Goal: Task Accomplishment & Management: Use online tool/utility

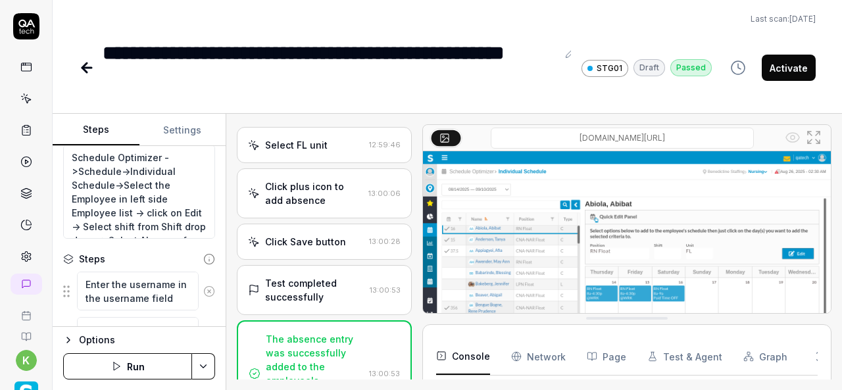
scroll to position [272, 0]
click at [779, 66] on button "Activate" at bounding box center [789, 68] width 54 height 26
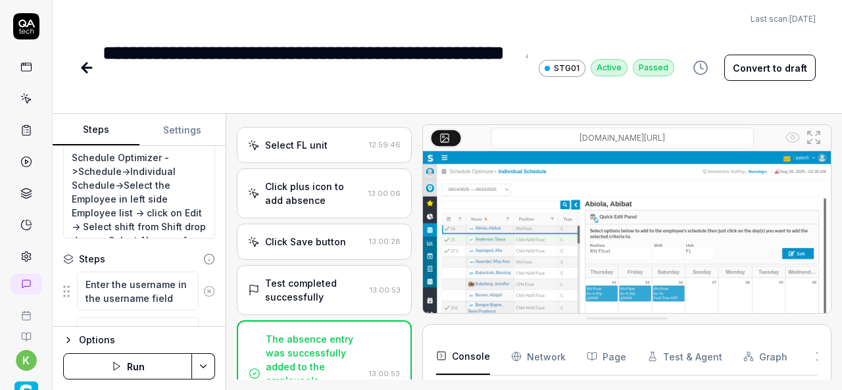
click at [85, 68] on icon at bounding box center [86, 68] width 9 height 0
click at [496, 68] on div "**********" at bounding box center [310, 67] width 415 height 59
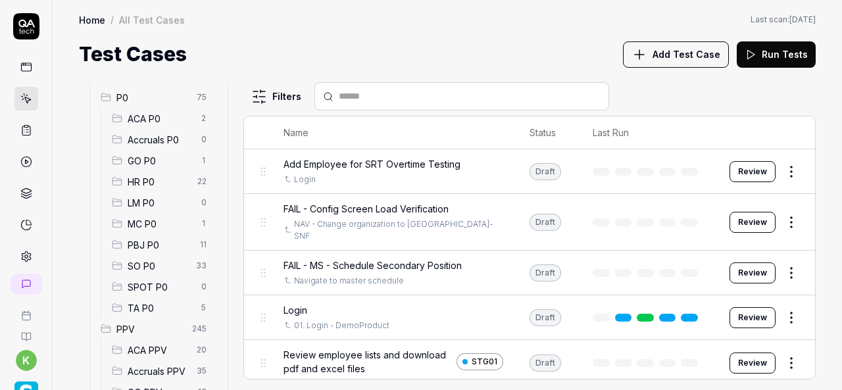
scroll to position [128, 0]
click at [167, 272] on span "SO P0" at bounding box center [158, 265] width 61 height 14
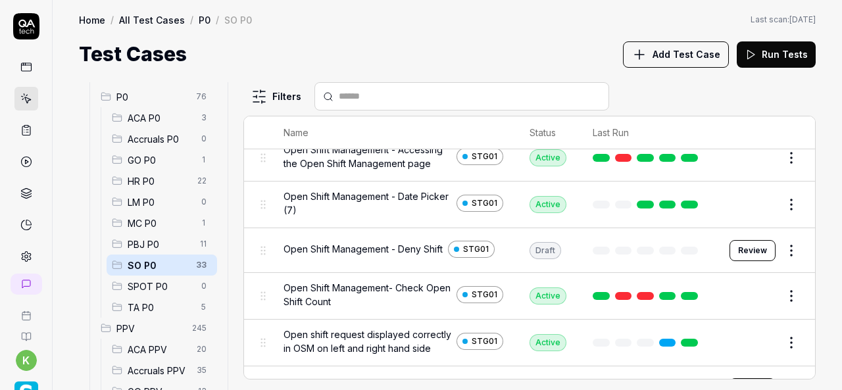
scroll to position [531, 0]
click at [737, 243] on button "Review" at bounding box center [752, 251] width 46 height 21
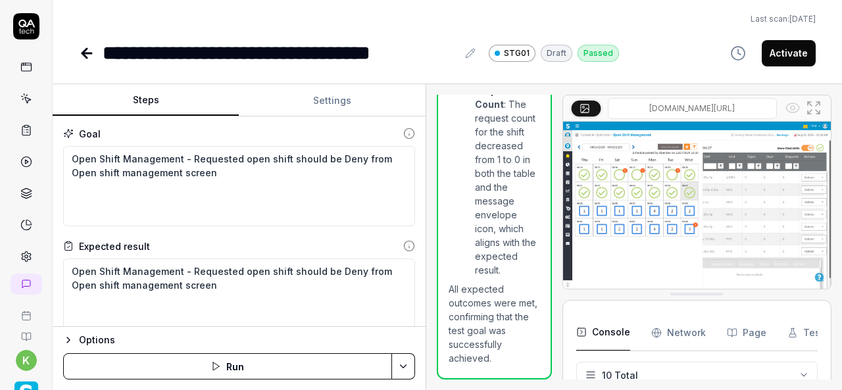
scroll to position [257, 0]
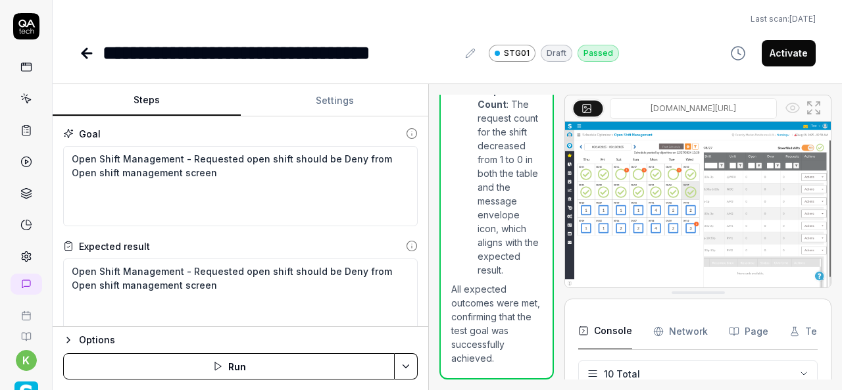
scroll to position [278, 0]
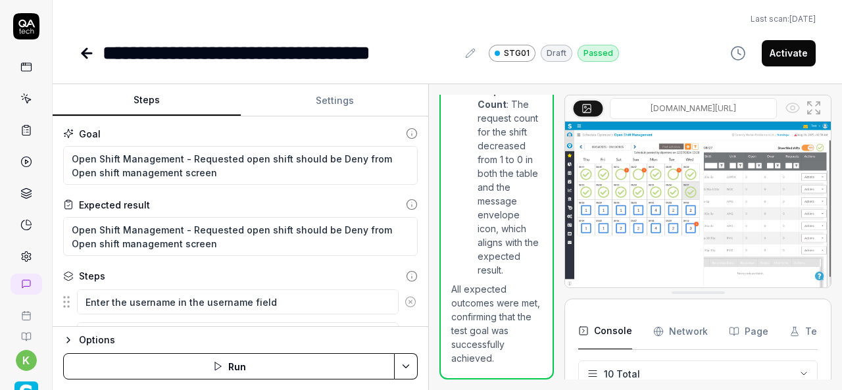
click at [429, 253] on div "Steps Settings Goal Open Shift Management - Requested open shift should be Deny…" at bounding box center [447, 237] width 789 height 306
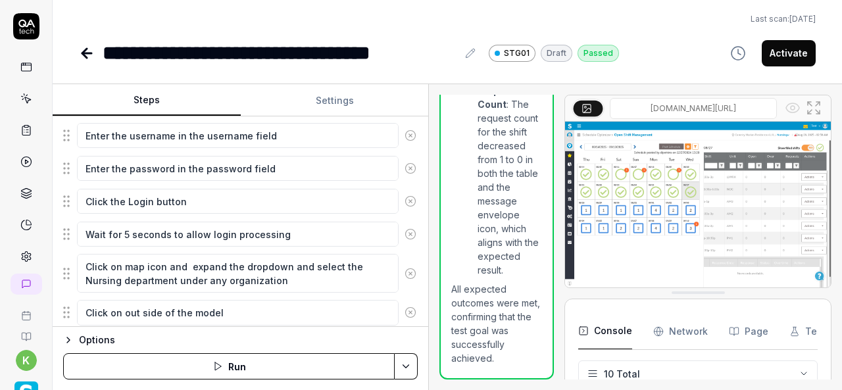
scroll to position [167, 0]
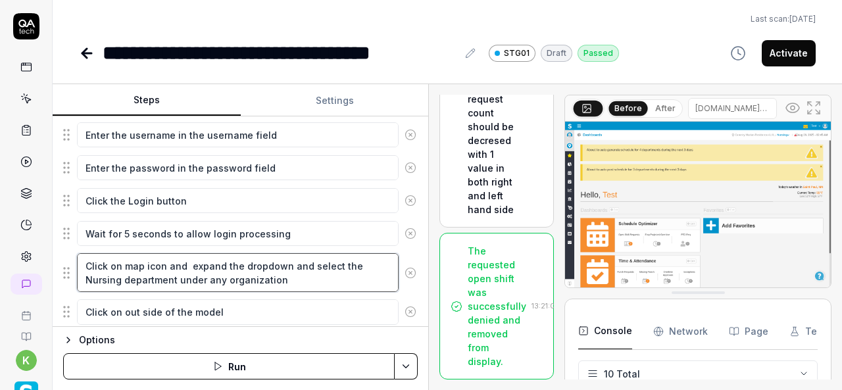
click at [258, 274] on textarea "Click on map icon and expand the dropdown and select the Nursing department und…" at bounding box center [238, 272] width 322 height 39
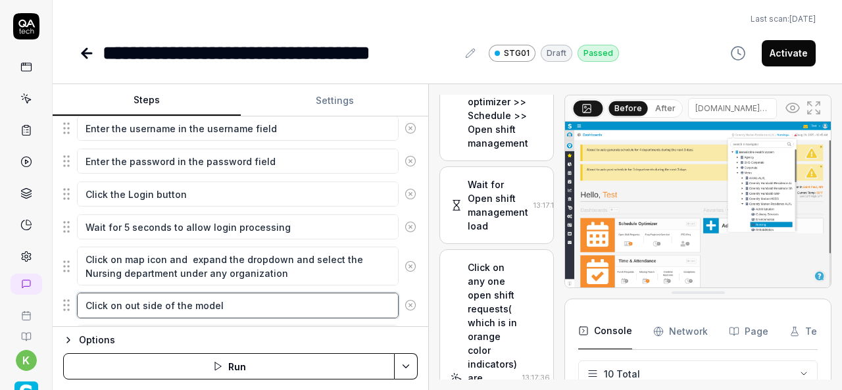
scroll to position [1283, 0]
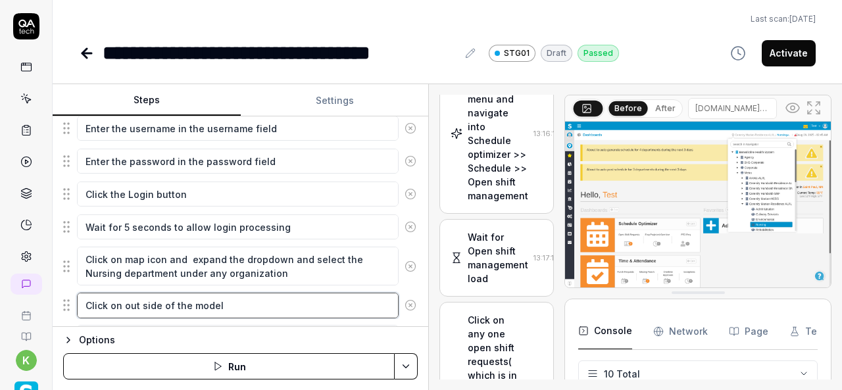
click at [317, 302] on textarea "Click on out side of the model" at bounding box center [238, 305] width 322 height 25
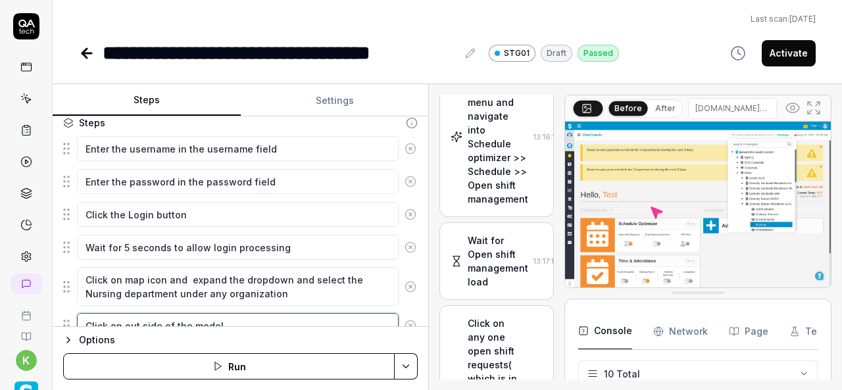
scroll to position [154, 0]
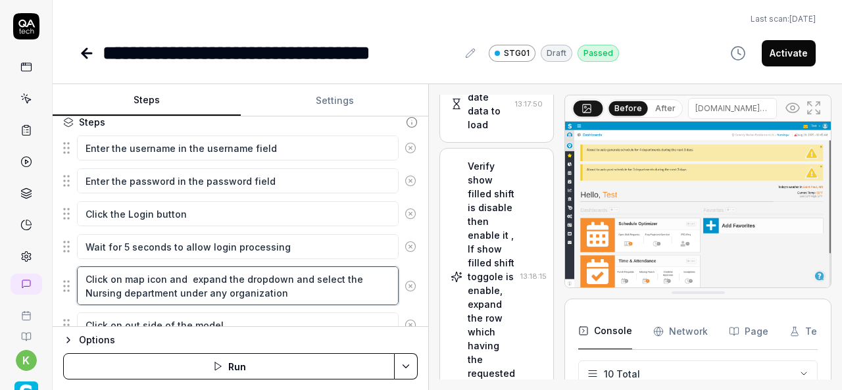
click at [312, 289] on textarea "Click on map icon and expand the dropdown and select the Nursing department und…" at bounding box center [238, 285] width 322 height 39
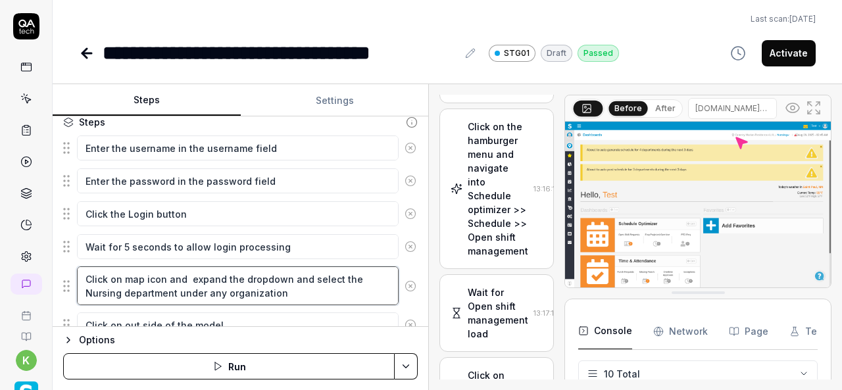
scroll to position [1339, 0]
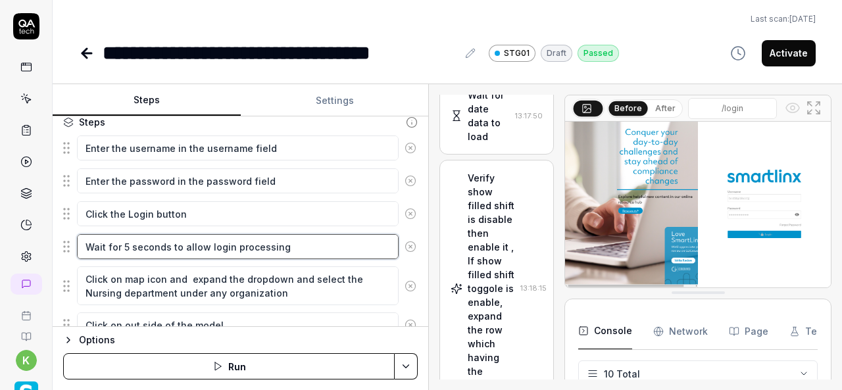
click at [312, 249] on textarea "Wait for 5 seconds to allow login processing" at bounding box center [238, 246] width 322 height 25
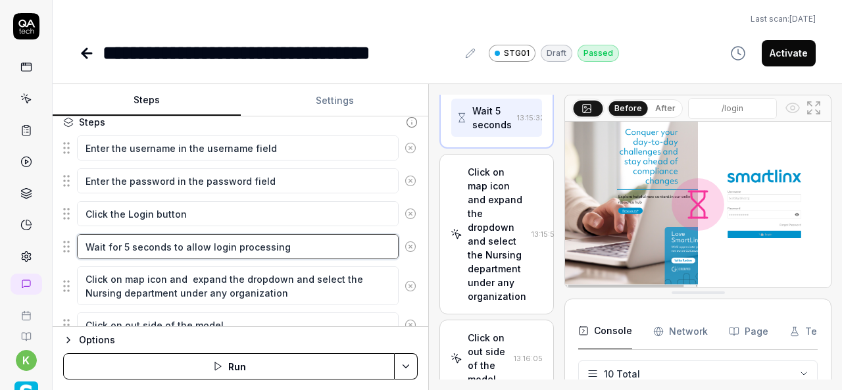
scroll to position [622, 0]
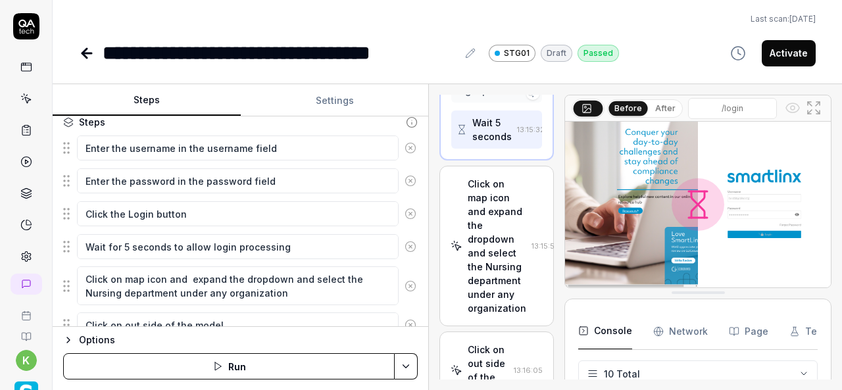
click at [90, 53] on icon at bounding box center [86, 53] width 9 height 0
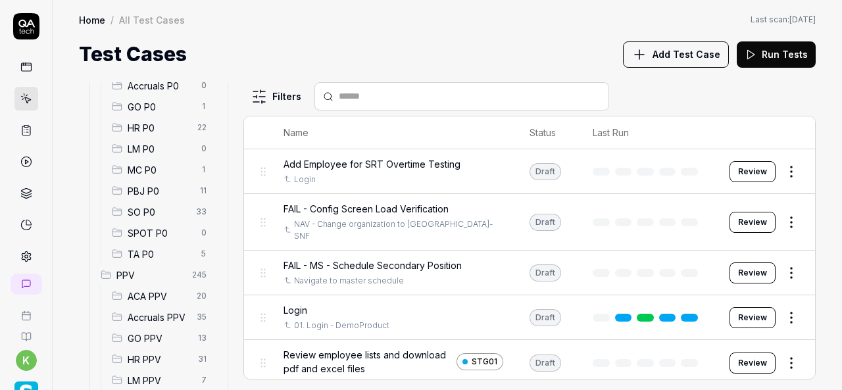
scroll to position [182, 0]
click at [147, 213] on span "SO P0" at bounding box center [158, 212] width 61 height 14
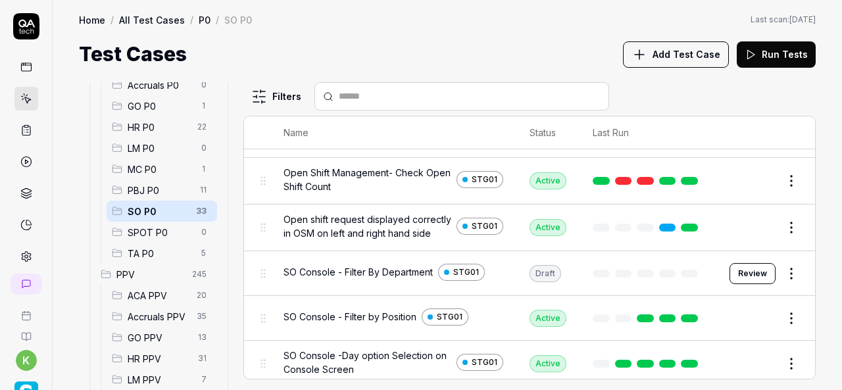
scroll to position [647, 0]
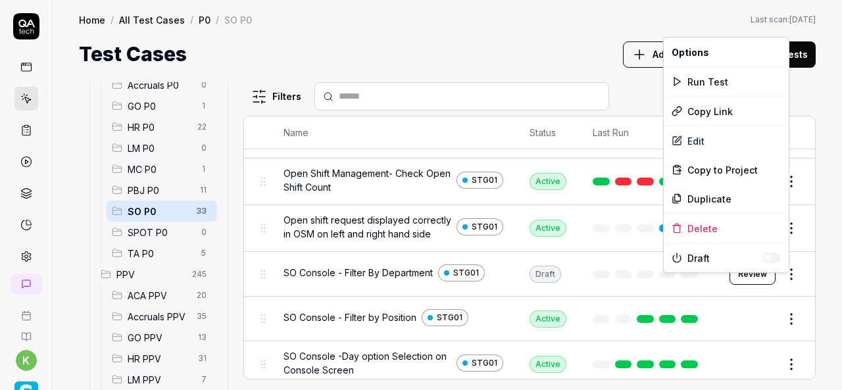
click at [781, 284] on html "k Home / All Test Cases / P0 / SO P0 Home / All Test Cases / P0 / SO P0 Last sc…" at bounding box center [421, 195] width 842 height 390
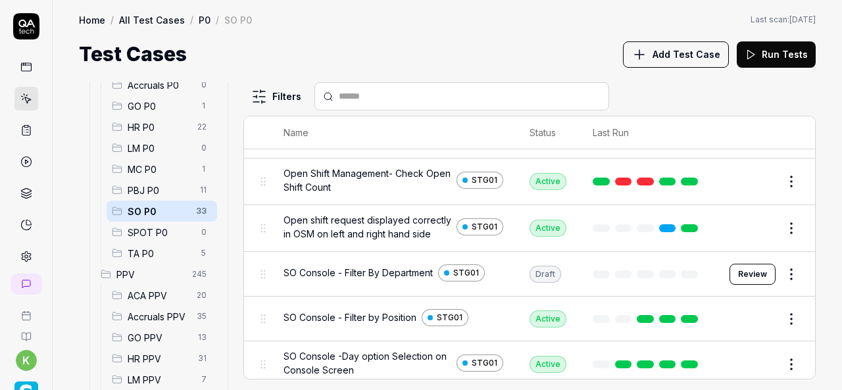
click at [417, 51] on html "k Home / All Test Cases / P0 / SO P0 Home / All Test Cases / P0 / SO P0 Last sc…" at bounding box center [421, 195] width 842 height 390
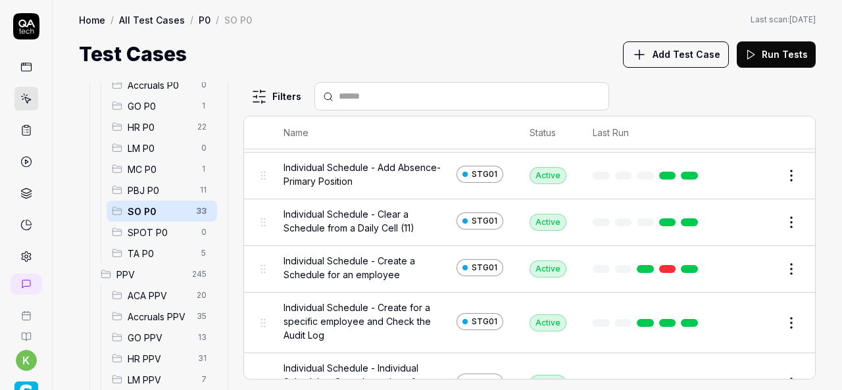
scroll to position [206, 0]
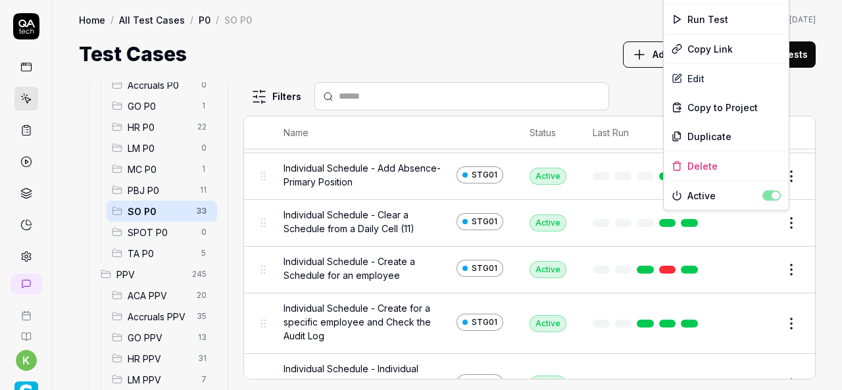
click at [788, 224] on html "k Home / All Test Cases / P0 / SO P0 Home / All Test Cases / P0 / SO P0 Last sc…" at bounding box center [421, 195] width 842 height 390
click at [700, 136] on div "Duplicate" at bounding box center [726, 136] width 125 height 29
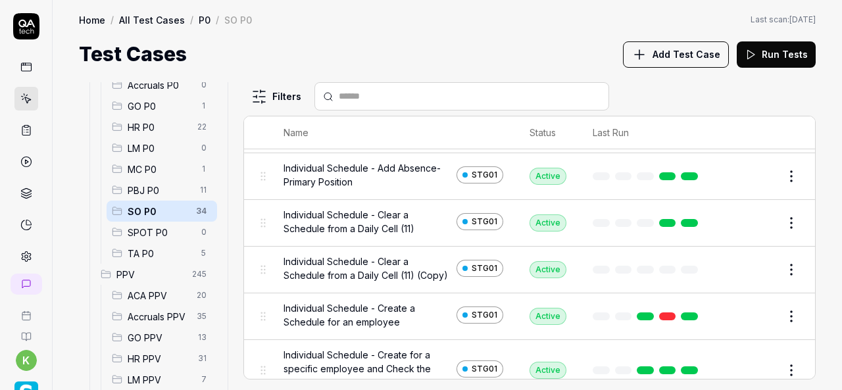
click at [747, 265] on button "Edit" at bounding box center [760, 269] width 32 height 21
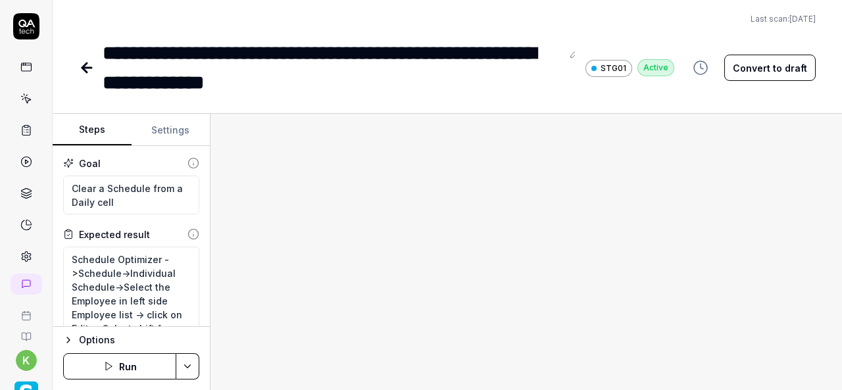
click at [765, 77] on button "Convert to draft" at bounding box center [769, 68] width 91 height 26
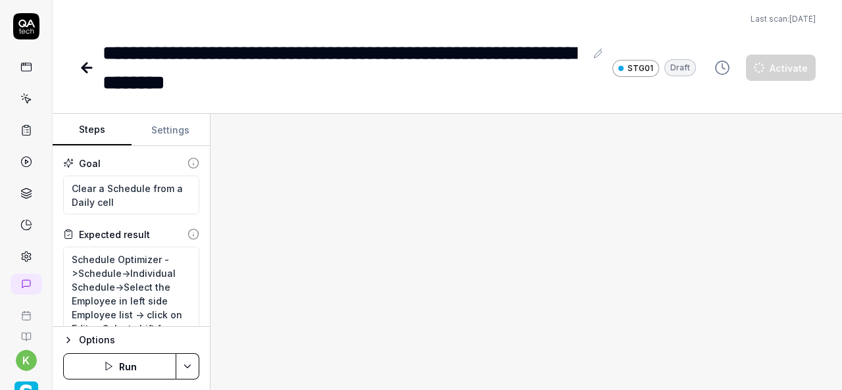
type textarea "*"
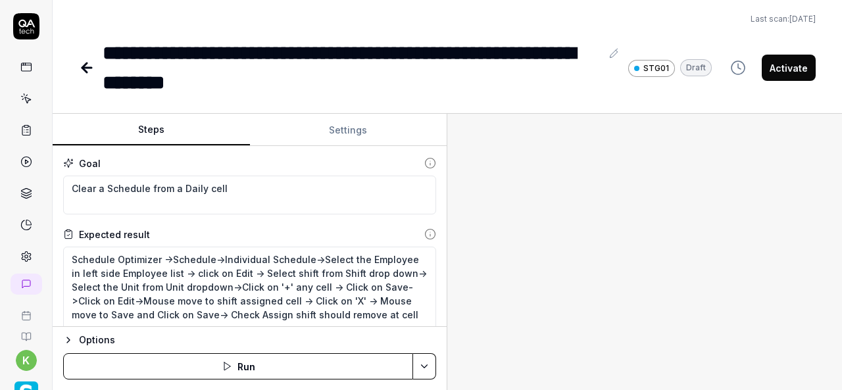
click at [450, 236] on div "Steps Settings Goal Clear a Schedule from a Daily cell Expected result Schedule…" at bounding box center [447, 252] width 789 height 276
click at [259, 89] on div "**********" at bounding box center [352, 67] width 499 height 59
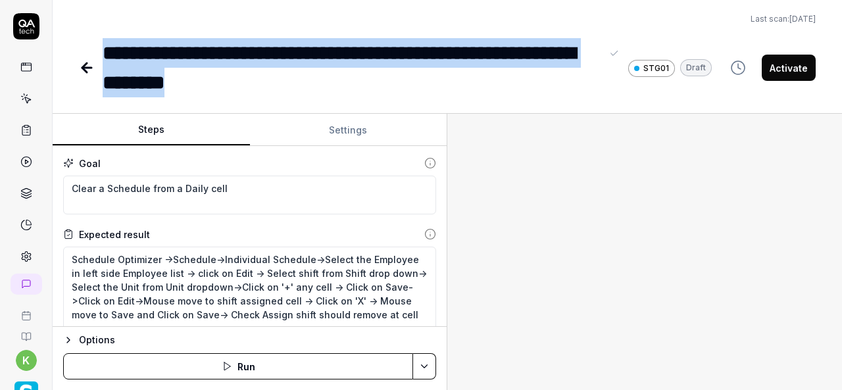
drag, startPoint x: 259, startPoint y: 89, endPoint x: 100, endPoint y: 48, distance: 164.3
click at [100, 48] on div "**********" at bounding box center [395, 67] width 633 height 59
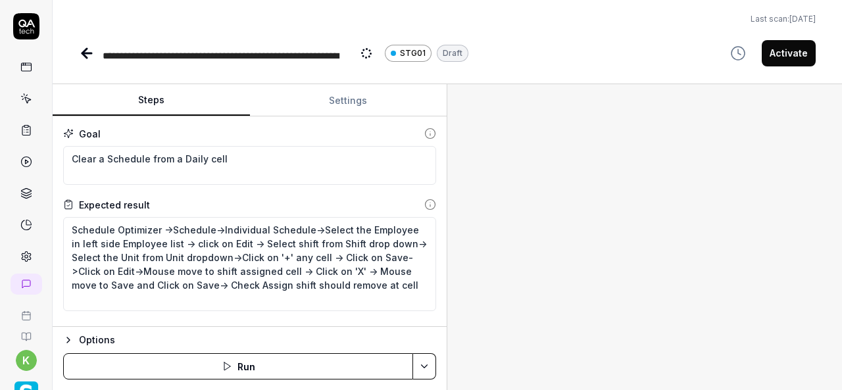
click at [698, 245] on div at bounding box center [644, 237] width 395 height 306
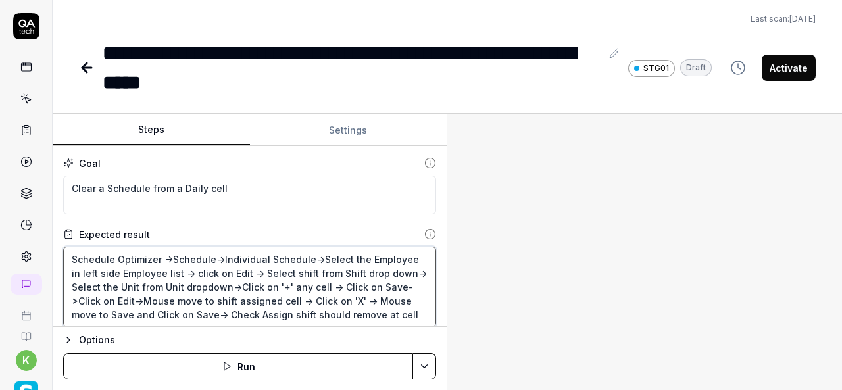
click at [331, 283] on textarea "Schedule Optimizer ->Schedule->Individual Schedule->Select the Employee in left…" at bounding box center [249, 287] width 373 height 80
type textarea "*"
type textarea "Schedule Optimizer ->Schedule->Individual Schedule->Select the Employee in left…"
type textarea "*"
type textarea "Schedule Optimizer ->Schedule->Individual Schedule->Select the Employee in left…"
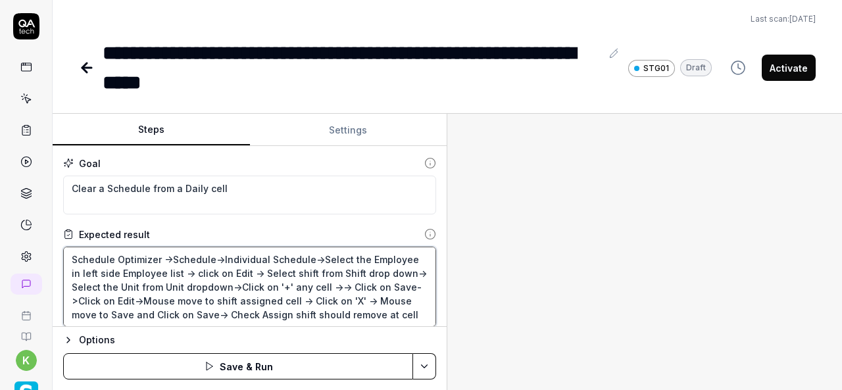
type textarea "*"
type textarea "Schedule Optimizer ->Schedule->Individual Schedule->Select the Employee in left…"
type textarea "*"
type textarea "Schedule Optimizer ->Schedule->Individual Schedule->Select the Employee in left…"
type textarea "*"
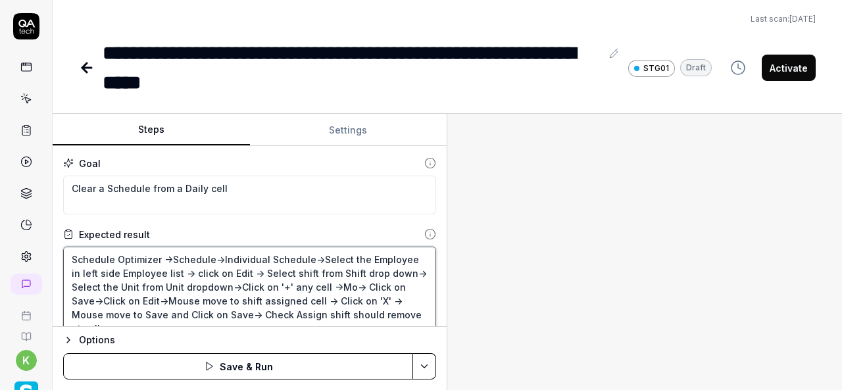
type textarea "Schedule Optimizer ->Schedule->Individual Schedule->Select the Employee in left…"
type textarea "*"
type textarea "Schedule Optimizer ->Schedule->Individual Schedule->Select the Employee in left…"
type textarea "*"
type textarea "Schedule Optimizer ->Schedule->Individual Schedule->Select the Employee in left…"
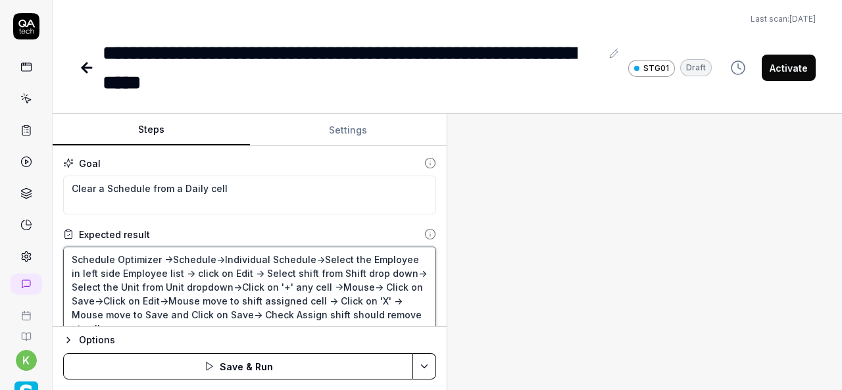
type textarea "*"
type textarea "Schedule Optimizer ->Schedule->Individual Schedule->Select the Employee in left…"
type textarea "*"
type textarea "Schedule Optimizer ->Schedule->Individual Schedule->Select the Employee in left…"
type textarea "*"
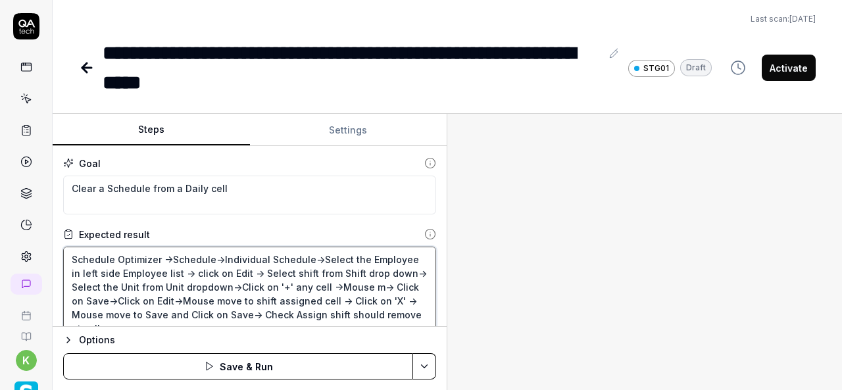
type textarea "Schedule Optimizer ->Schedule->Individual Schedule->Select the Employee in left…"
type textarea "*"
type textarea "Schedule Optimizer ->Schedule->Individual Schedule->Select the Employee in left…"
type textarea "*"
type textarea "Schedule Optimizer ->Schedule->Individual Schedule->Select the Employee in left…"
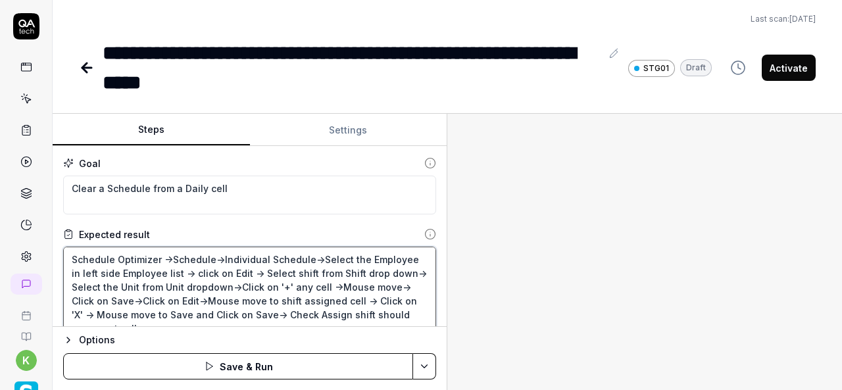
type textarea "*"
type textarea "Schedule Optimizer ->Schedule->Individual Schedule->Select the Employee in left…"
type textarea "*"
type textarea "Schedule Optimizer ->Schedule->Individual Schedule->Select the Employee in left…"
type textarea "*"
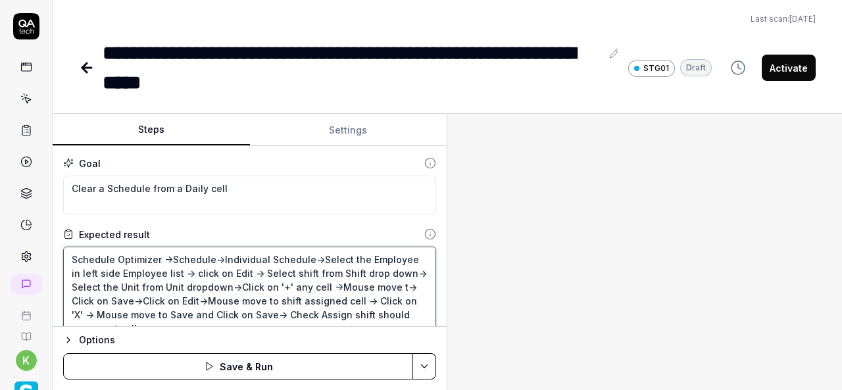
type textarea "Schedule Optimizer ->Schedule->Individual Schedule->Select the Employee in left…"
type textarea "*"
type textarea "Schedule Optimizer ->Schedule->Individual Schedule->Select the Employee in left…"
type textarea "*"
type textarea "Schedule Optimizer ->Schedule->Individual Schedule->Select the Employee in left…"
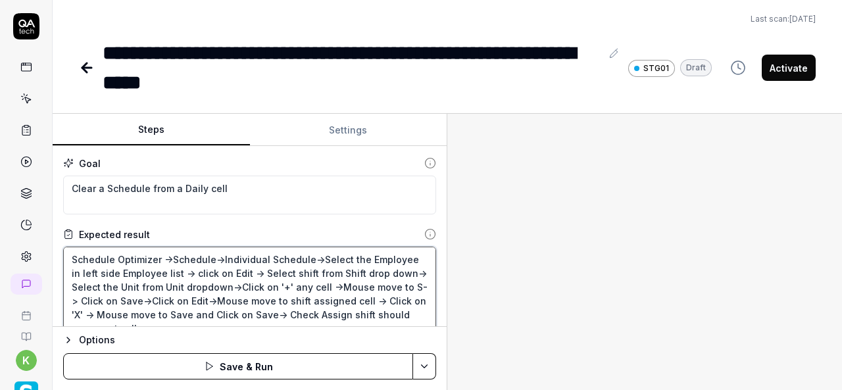
type textarea "*"
type textarea "Schedule Optimizer ->Schedule->Individual Schedule->Select the Employee in left…"
type textarea "*"
type textarea "Schedule Optimizer ->Schedule->Individual Schedule->Select the Employee in left…"
type textarea "*"
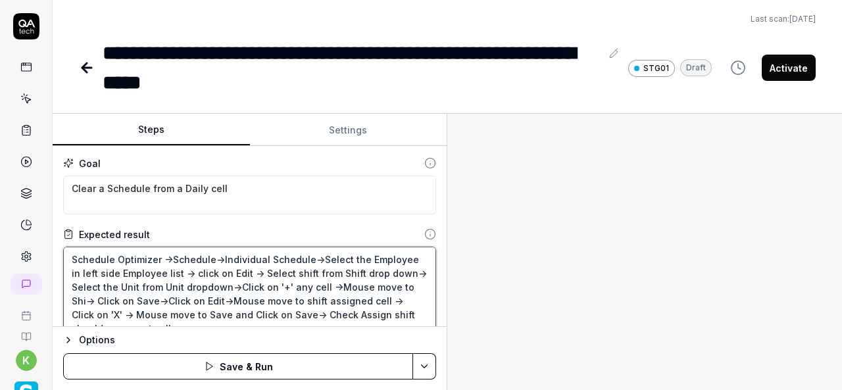
type textarea "Schedule Optimizer ->Schedule->Individual Schedule->Select the Employee in left…"
type textarea "*"
type textarea "Schedule Optimizer ->Schedule->Individual Schedule->Select the Employee in left…"
type textarea "*"
type textarea "Schedule Optimizer ->Schedule->Individual Schedule->Select the Employee in left…"
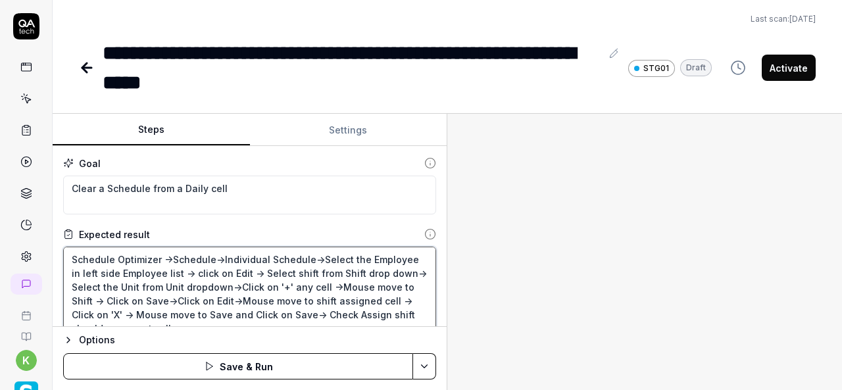
type textarea "*"
type textarea "Schedule Optimizer ->Schedule->Individual Schedule->Select the Employee in left…"
type textarea "*"
type textarea "Schedule Optimizer ->Schedule->Individual Schedule->Select the Employee in left…"
type textarea "*"
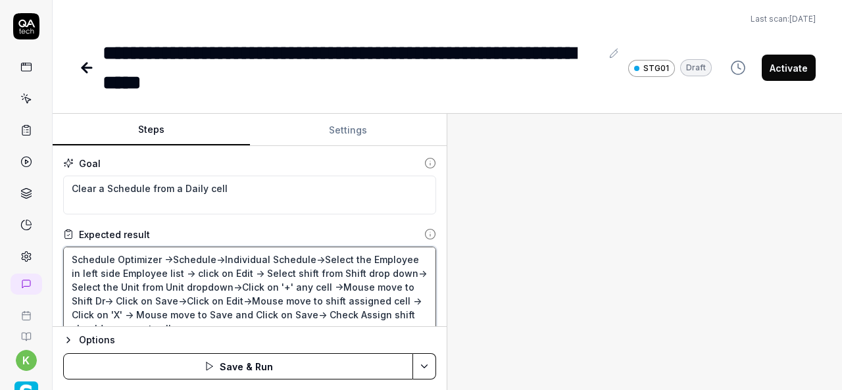
type textarea "Schedule Optimizer ->Schedule->Individual Schedule->Select the Employee in left…"
type textarea "*"
type textarea "Schedule Optimizer ->Schedule->Individual Schedule->Select the Employee in left…"
type textarea "*"
type textarea "Schedule Optimizer ->Schedule->Individual Schedule->Select the Employee in left…"
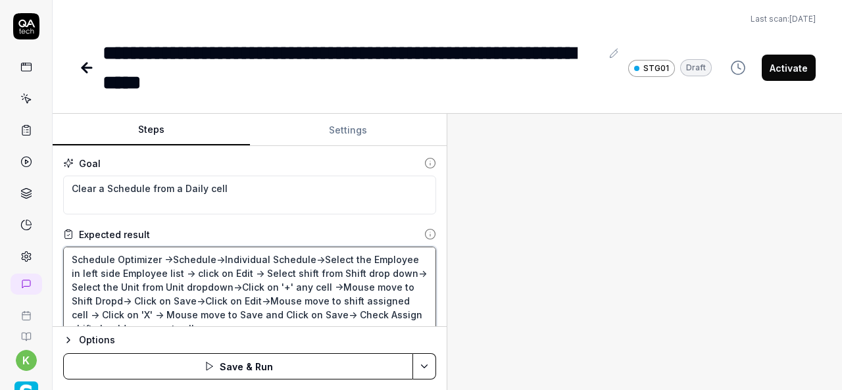
type textarea "*"
type textarea "Schedule Optimizer ->Schedule->Individual Schedule->Select the Employee in left…"
type textarea "*"
type textarea "Schedule Optimizer ->Schedule->Individual Schedule->Select the Employee in left…"
type textarea "*"
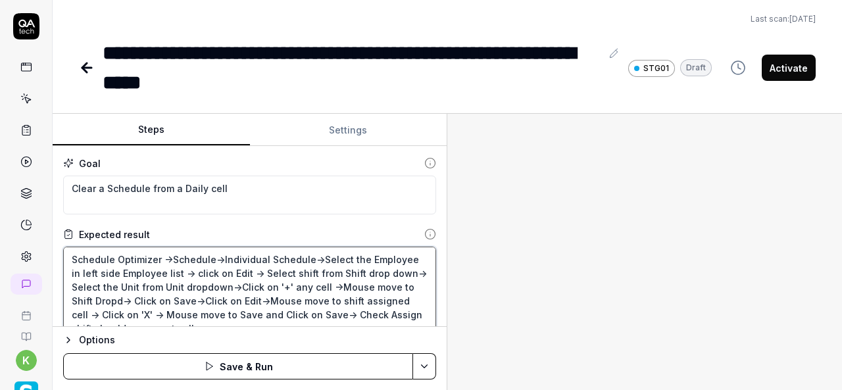
type textarea "Schedule Optimizer ->Schedule->Individual Schedule->Select the Employee in left…"
type textarea "*"
type textarea "Schedule Optimizer ->Schedule->Individual Schedule->Select the Employee in left…"
type textarea "*"
type textarea "Schedule Optimizer ->Schedule->Individual Schedule->Select the Employee in left…"
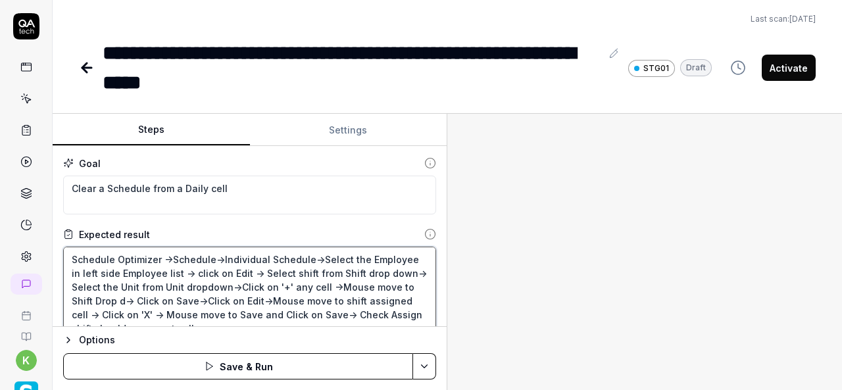
type textarea "*"
type textarea "Schedule Optimizer ->Schedule->Individual Schedule->Select the Employee in left…"
type textarea "*"
type textarea "Schedule Optimizer ->Schedule->Individual Schedule->Select the Employee in left…"
type textarea "*"
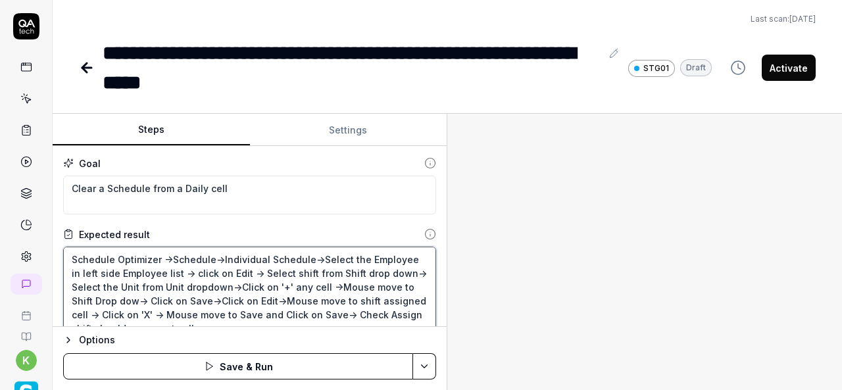
type textarea "Schedule Optimizer ->Schedule->Individual Schedule->Select the Employee in left…"
type textarea "*"
type textarea "Schedule Optimizer ->Schedule->Individual Schedule->Select the Employee in left…"
type textarea "*"
type textarea "Schedule Optimizer ->Schedule->Individual Schedule->Select the Employee in left…"
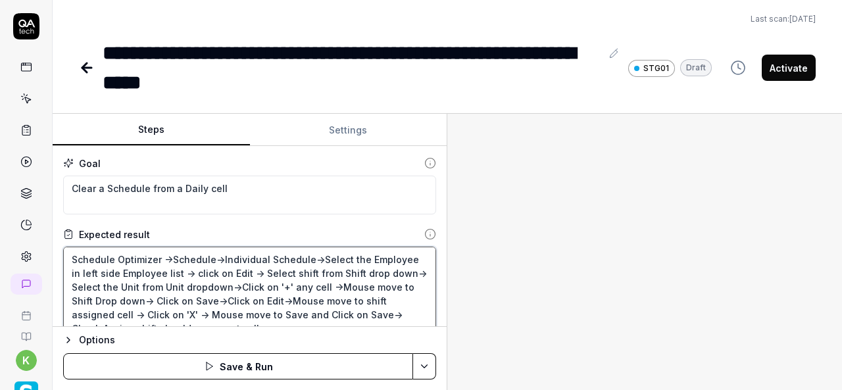
type textarea "*"
type textarea "Schedule Optimizer ->Schedule->Individual Schedule->Select the Employee in left…"
type textarea "*"
type textarea "Schedule Optimizer ->Schedule->Individual Schedule->Select the Employee in left…"
type textarea "*"
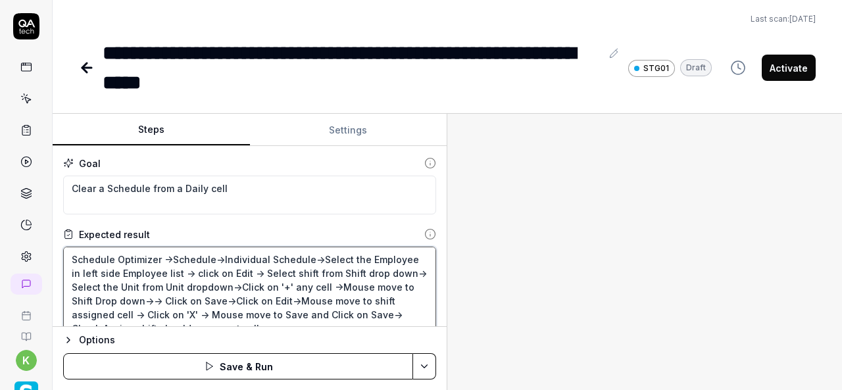
type textarea "Schedule Optimizer ->Schedule->Individual Schedule->Select the Employee in left…"
type textarea "*"
type textarea "Schedule Optimizer ->Schedule->Individual Schedule->Select the Employee in left…"
type textarea "*"
type textarea "Schedule Optimizer ->Schedule->Individual Schedule->Select the Employee in left…"
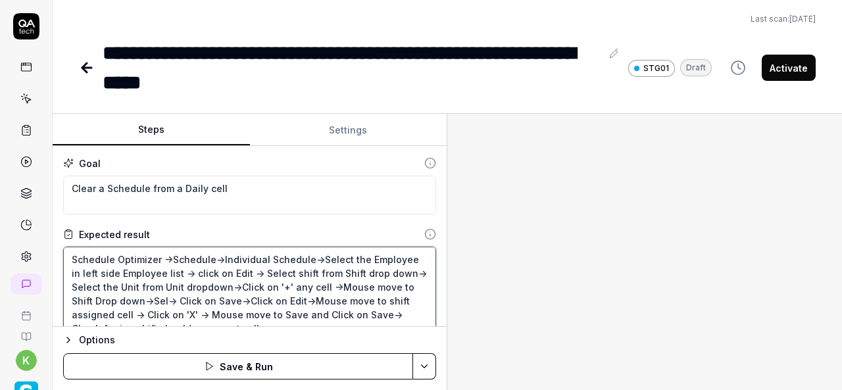
type textarea "*"
type textarea "Schedule Optimizer ->Schedule->Individual Schedule->Select the Employee in left…"
type textarea "*"
type textarea "Schedule Optimizer ->Schedule->Individual Schedule->Select the Employee in left…"
type textarea "*"
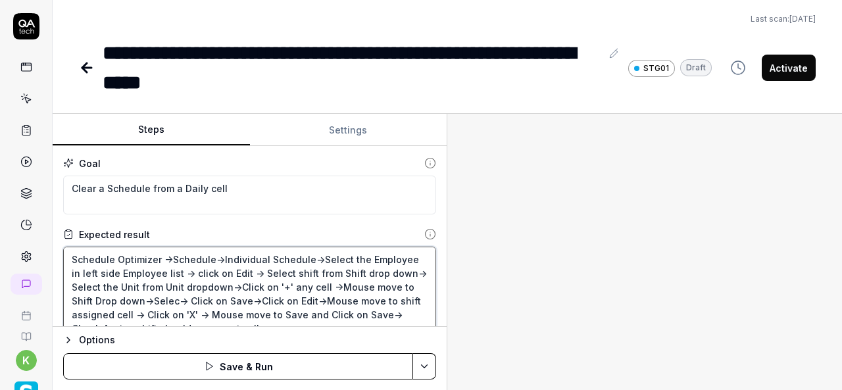
type textarea "Schedule Optimizer ->Schedule->Individual Schedule->Select the Employee in left…"
type textarea "*"
type textarea "Schedule Optimizer ->Schedule->Individual Schedule->Select the Employee in left…"
type textarea "*"
type textarea "Schedule Optimizer ->Schedule->Individual Schedule->Select the Employee in left…"
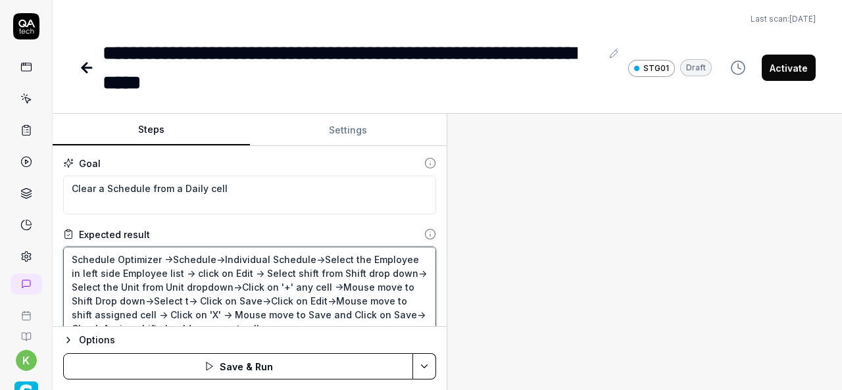
type textarea "*"
type textarea "Schedule Optimizer ->Schedule->Individual Schedule->Select the Employee in left…"
type textarea "*"
type textarea "Schedule Optimizer ->Schedule->Individual Schedule->Select the Employee in left…"
type textarea "*"
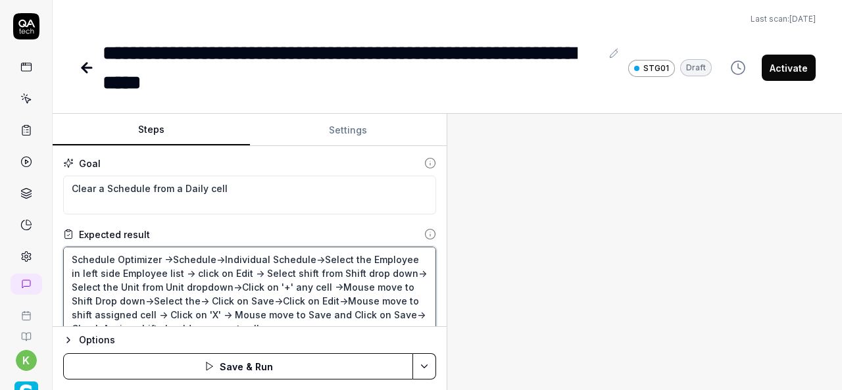
type textarea "Schedule Optimizer ->Schedule->Individual Schedule->Select the Employee in left…"
type textarea "*"
type textarea "Schedule Optimizer ->Schedule->Individual Schedule->Select the Employee in left…"
type textarea "*"
type textarea "Schedule Optimizer ->Schedule->Individual Schedule->Select the Employee in left…"
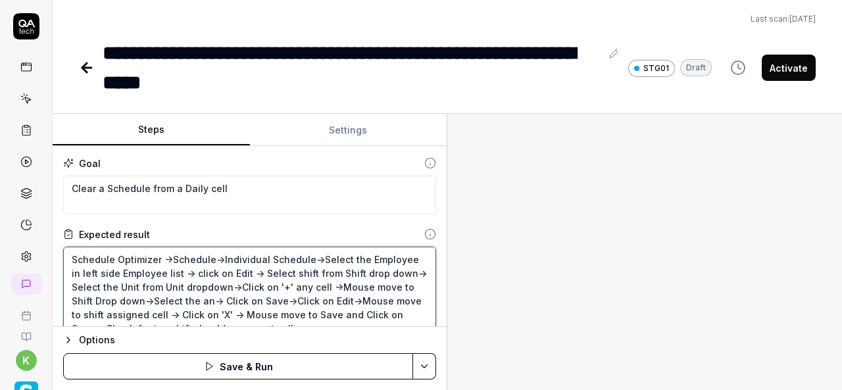
type textarea "*"
type textarea "Schedule Optimizer ->Schedule->Individual Schedule->Select the Employee in left…"
type textarea "*"
type textarea "Schedule Optimizer ->Schedule->Individual Schedule->Select the Employee in left…"
type textarea "*"
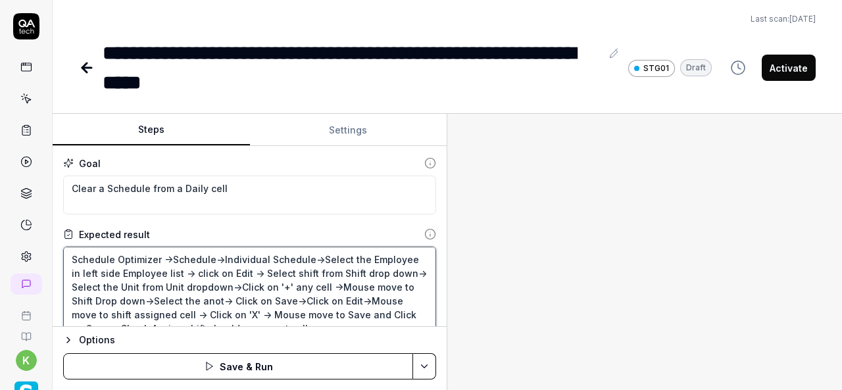
type textarea "Schedule Optimizer ->Schedule->Individual Schedule->Select the Employee in left…"
type textarea "*"
type textarea "Schedule Optimizer ->Schedule->Individual Schedule->Select the Employee in left…"
type textarea "*"
type textarea "Schedule Optimizer ->Schedule->Individual Schedule->Select the Employee in left…"
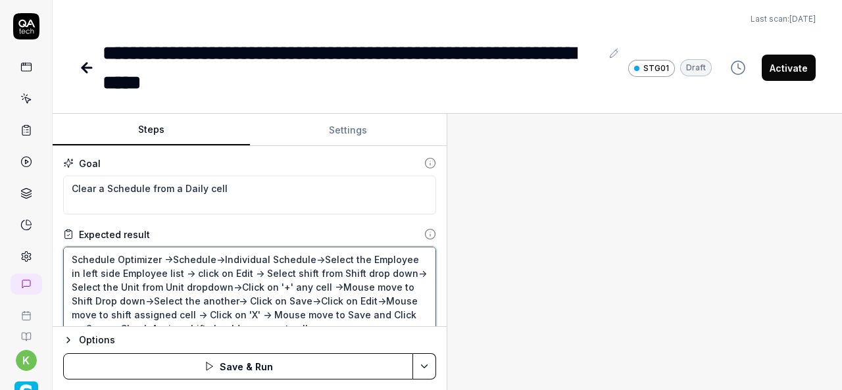
type textarea "*"
type textarea "Schedule Optimizer ->Schedule->Individual Schedule->Select the Employee in left…"
type textarea "*"
type textarea "Schedule Optimizer ->Schedule->Individual Schedule->Select the Employee in left…"
type textarea "*"
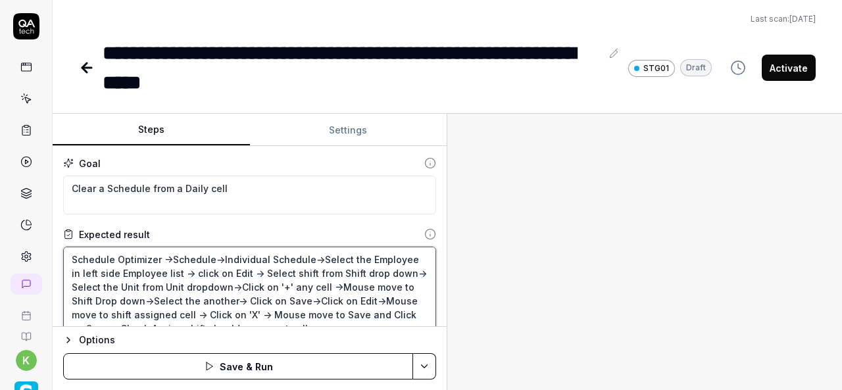
type textarea "Schedule Optimizer ->Schedule->Individual Schedule->Select the Employee in left…"
type textarea "*"
type textarea "Schedule Optimizer ->Schedule->Individual Schedule->Select the Employee in left…"
type textarea "*"
type textarea "Schedule Optimizer ->Schedule->Individual Schedule->Select the Employee in left…"
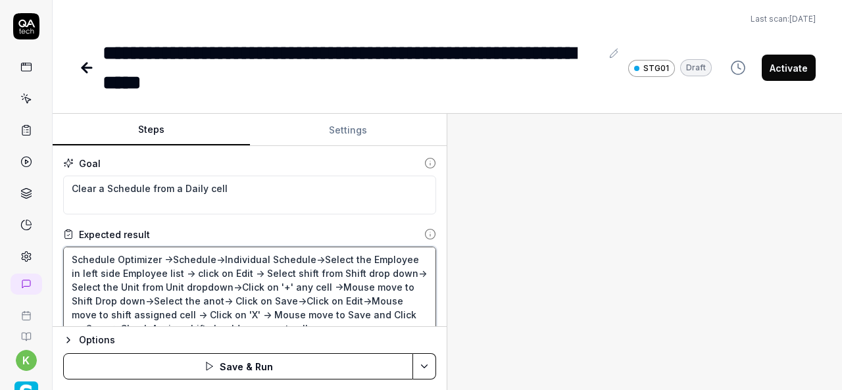
type textarea "*"
type textarea "Schedule Optimizer ->Schedule->Individual Schedule->Select the Employee in left…"
type textarea "*"
type textarea "Schedule Optimizer ->Schedule->Individual Schedule->Select the Employee in left…"
type textarea "*"
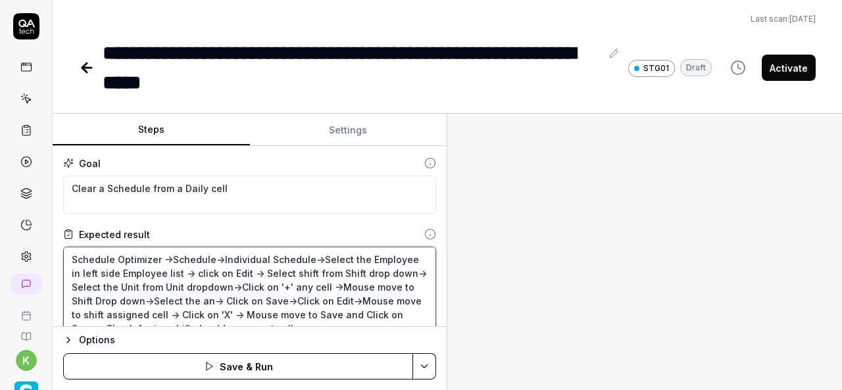
type textarea "Schedule Optimizer ->Schedule->Individual Schedule->Select the Employee in left…"
type textarea "*"
type textarea "Schedule Optimizer ->Schedule->Individual Schedule->Select the Employee in left…"
type textarea "*"
type textarea "Schedule Optimizer ->Schedule->Individual Schedule->Select the Employee in left…"
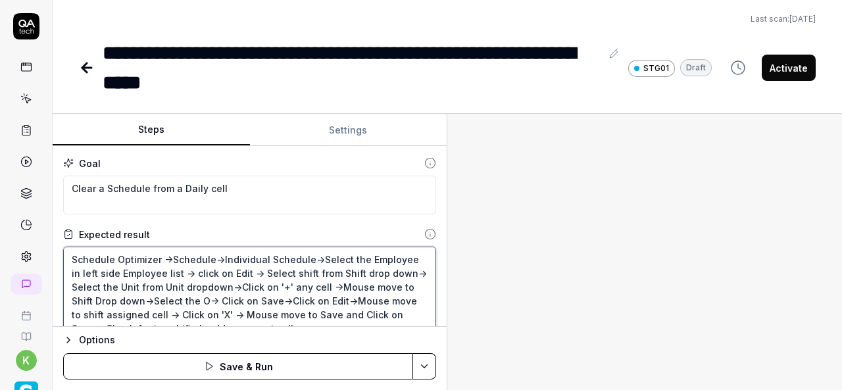
type textarea "*"
type textarea "Schedule Optimizer ->Schedule->Individual Schedule->Select the Employee in left…"
type textarea "*"
type textarea "Schedule Optimizer ->Schedule->Individual Schedule->Select the Employee in left…"
type textarea "*"
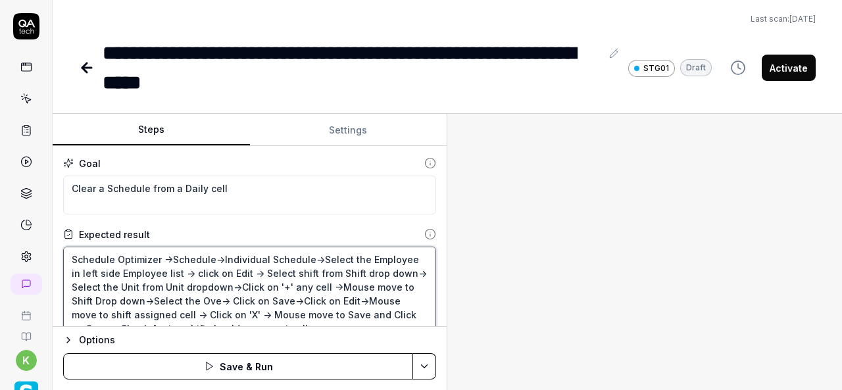
type textarea "Schedule Optimizer ->Schedule->Individual Schedule->Select the Employee in left…"
type textarea "*"
type textarea "Schedule Optimizer ->Schedule->Individual Schedule->Select the Employee in left…"
type textarea "*"
type textarea "Schedule Optimizer ->Schedule->Individual Schedule->Select the Employee in left…"
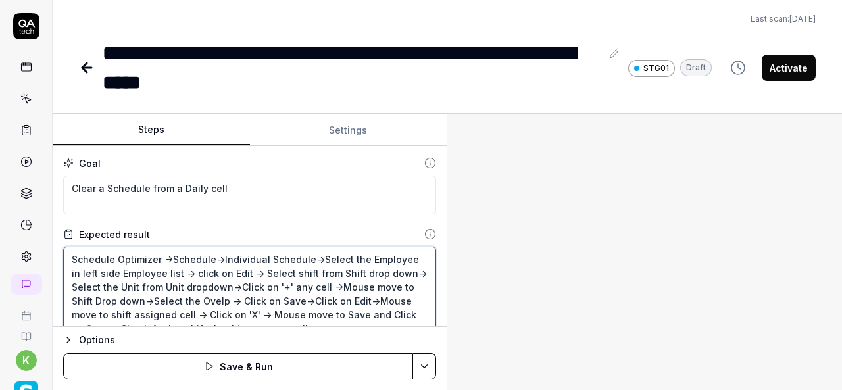
type textarea "*"
type textarea "Schedule Optimizer ->Schedule->Individual Schedule->Select the Employee in left…"
type textarea "*"
type textarea "Schedule Optimizer ->Schedule->Individual Schedule->Select the Employee in left…"
type textarea "*"
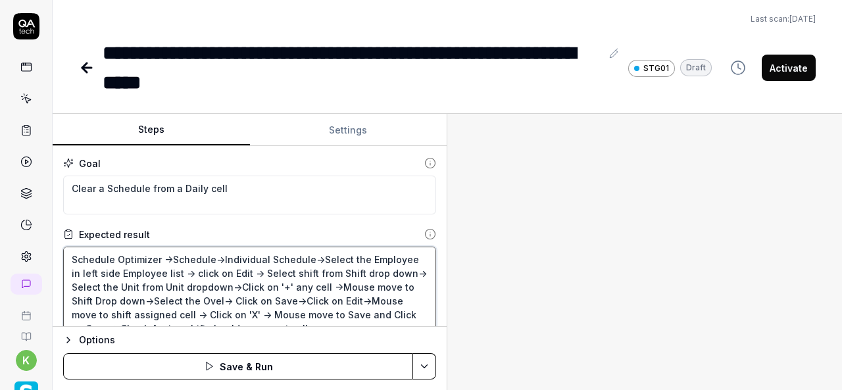
type textarea "Schedule Optimizer ->Schedule->Individual Schedule->Select the Employee in left…"
type textarea "*"
type textarea "Schedule Optimizer ->Schedule->Individual Schedule->Select the Employee in left…"
type textarea "*"
type textarea "Schedule Optimizer ->Schedule->Individual Schedule->Select the Employee in left…"
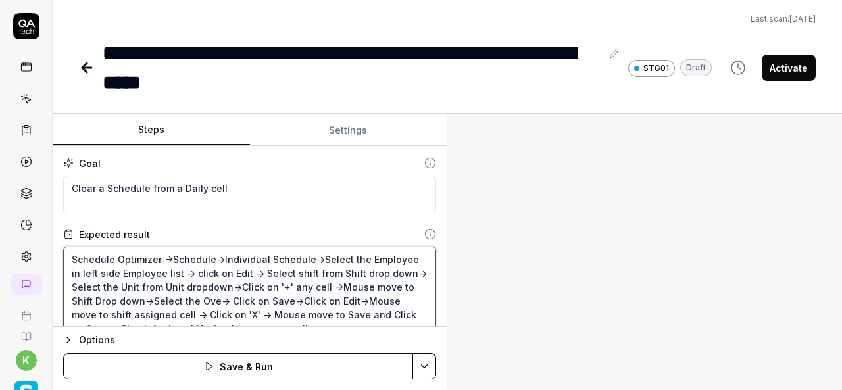
type textarea "*"
type textarea "Schedule Optimizer ->Schedule->Individual Schedule->Select the Employee in left…"
type textarea "*"
type textarea "Schedule Optimizer ->Schedule->Individual Schedule->Select the Employee in left…"
type textarea "*"
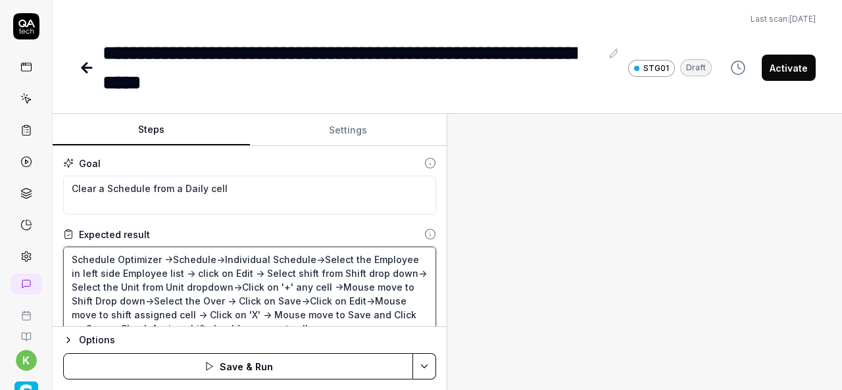
type textarea "Schedule Optimizer ->Schedule->Individual Schedule->Select the Employee in left…"
type textarea "*"
type textarea "Schedule Optimizer ->Schedule->Individual Schedule->Select the Employee in left…"
type textarea "*"
type textarea "Schedule Optimizer ->Schedule->Individual Schedule->Select the Employee in left…"
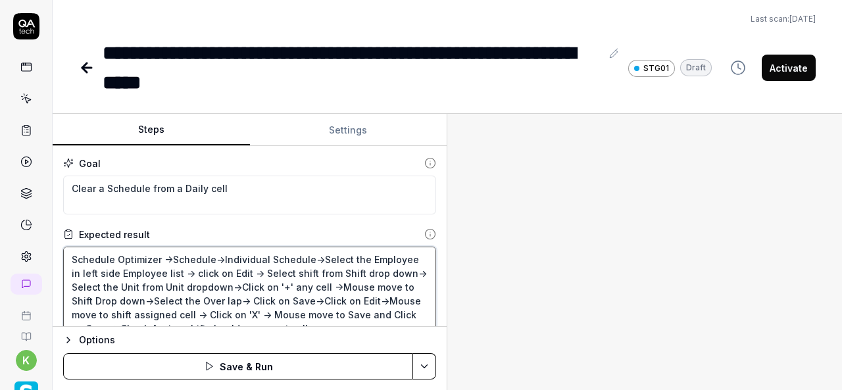
type textarea "*"
type textarea "Schedule Optimizer ->Schedule->Individual Schedule->Select the Employee in left…"
type textarea "*"
type textarea "Schedule Optimizer ->Schedule->Individual Schedule->Select the Employee in left…"
type textarea "*"
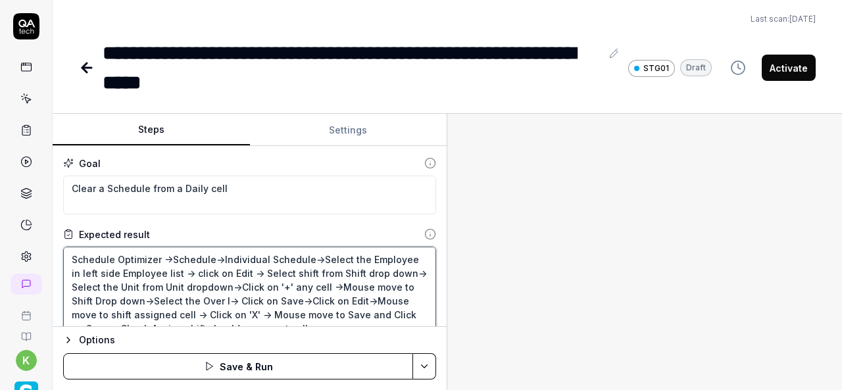
type textarea "Schedule Optimizer ->Schedule->Individual Schedule->Select the Employee in left…"
type textarea "*"
type textarea "Schedule Optimizer ->Schedule->Individual Schedule->Select the Employee in left…"
type textarea "*"
type textarea "Schedule Optimizer ->Schedule->Individual Schedule->Select the Employee in left…"
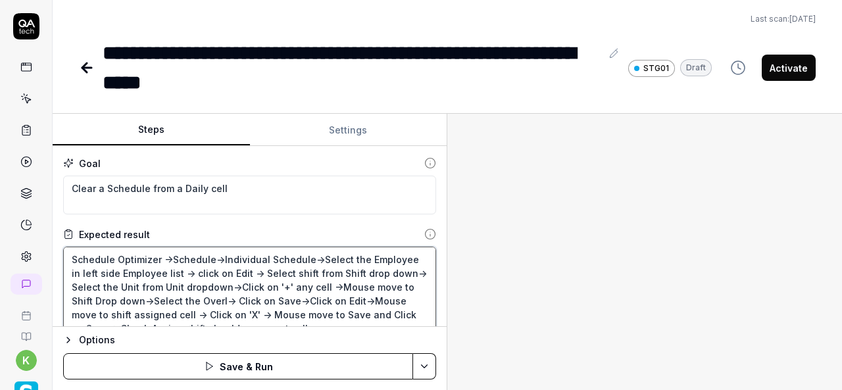
type textarea "*"
type textarea "Schedule Optimizer ->Schedule->Individual Schedule->Select the Employee in left…"
type textarea "*"
type textarea "Schedule Optimizer ->Schedule->Individual Schedule->Select the Employee in left…"
type textarea "*"
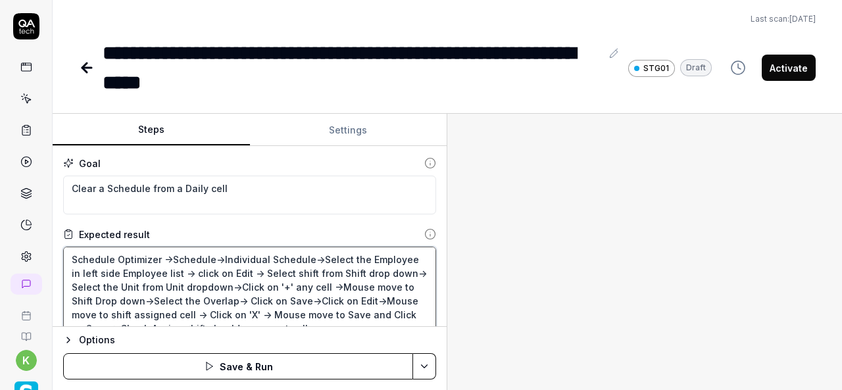
type textarea "Schedule Optimizer ->Schedule->Individual Schedule->Select the Employee in left…"
type textarea "*"
type textarea "Schedule Optimizer ->Schedule->Individual Schedule->Select the Employee in left…"
click at [238, 286] on textarea "Schedule Optimizer ->Schedule->Individual Schedule->Select the Employee in left…" at bounding box center [249, 294] width 373 height 94
click at [233, 286] on textarea "Schedule Optimizer ->Schedule->Individual Schedule->Select the Employee in left…" at bounding box center [249, 294] width 373 height 94
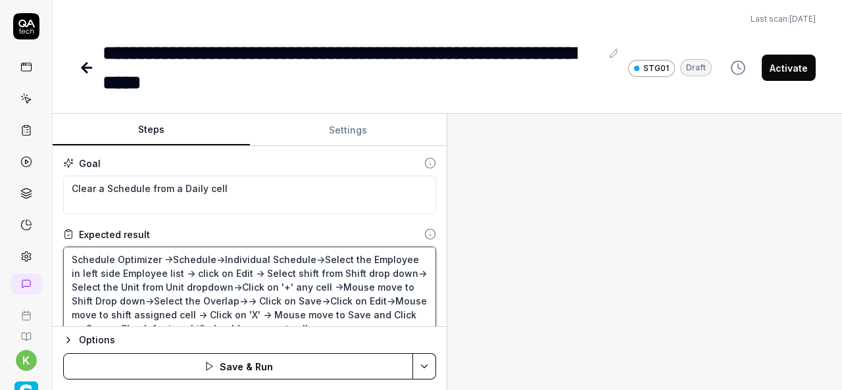
click at [285, 286] on textarea "Schedule Optimizer ->Schedule->Individual Schedule->Select the Employee in left…" at bounding box center [249, 294] width 373 height 94
click at [241, 301] on textarea "Schedule Optimizer ->Schedule->Individual Schedule->Select the Employee in left…" at bounding box center [249, 294] width 373 height 94
paste textarea "Click on '+'"
type textarea "*"
type textarea "Schedule Optimizer ->Schedule->Individual Schedule->Select the Employee in left…"
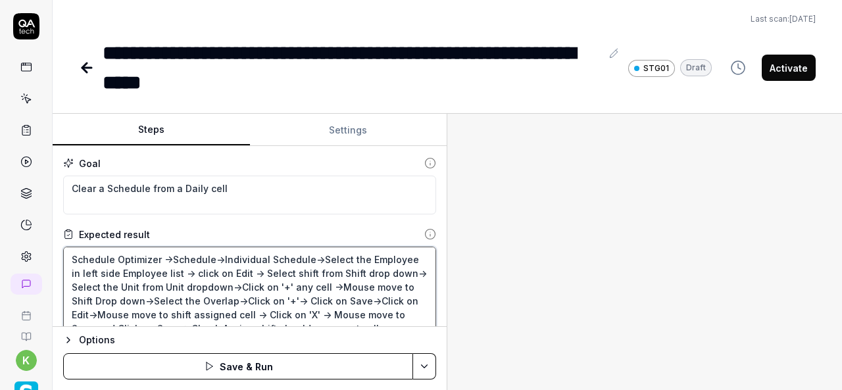
type textarea "*"
type textarea "Schedule Optimizer ->Schedule->Individual Schedule->Select the Employee in left…"
type textarea "*"
type textarea "Schedule Optimizer ->Schedule->Individual Schedule->Select the Employee in left…"
type textarea "*"
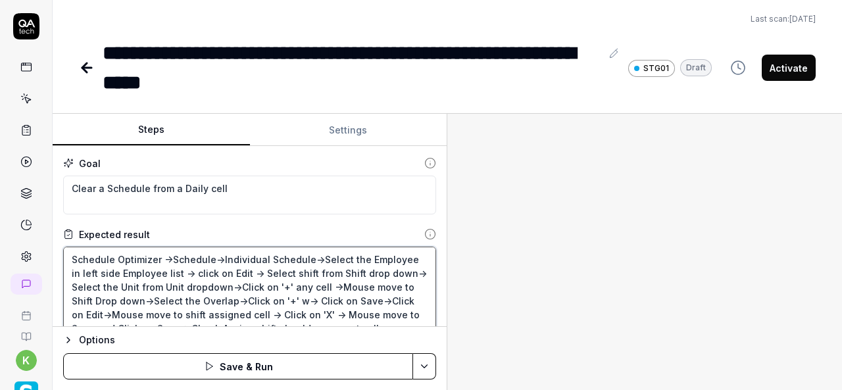
type textarea "Schedule Optimizer ->Schedule->Individual Schedule->Select the Employee in left…"
type textarea "*"
type textarea "Schedule Optimizer ->Schedule->Individual Schedule->Select the Employee in left…"
type textarea "*"
type textarea "Schedule Optimizer ->Schedule->Individual Schedule->Select the Employee in left…"
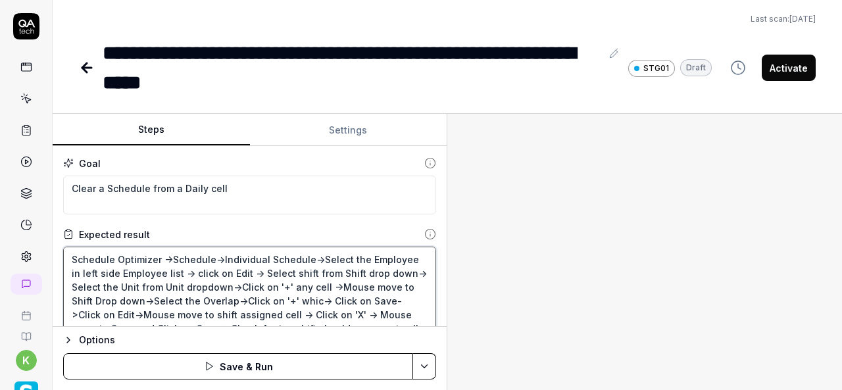
type textarea "*"
type textarea "Schedule Optimizer ->Schedule->Individual Schedule->Select the Employee in left…"
type textarea "*"
type textarea "Schedule Optimizer ->Schedule->Individual Schedule->Select the Employee in left…"
click at [303, 299] on textarea "Schedule Optimizer ->Schedule->Individual Schedule->Select the Employee in left…" at bounding box center [249, 294] width 373 height 94
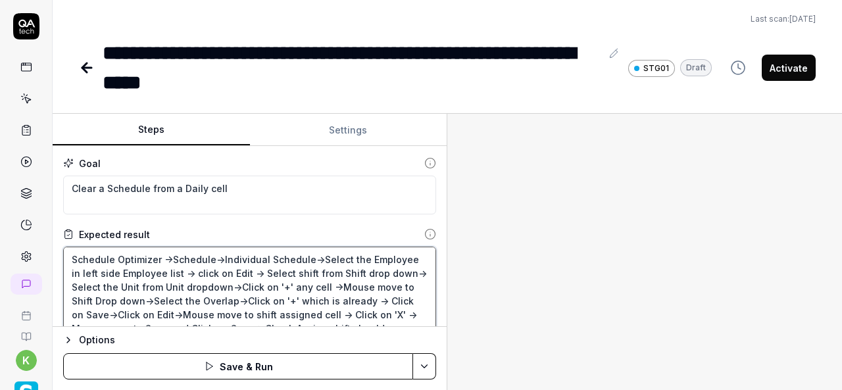
click at [377, 301] on textarea "Schedule Optimizer ->Schedule->Individual Schedule->Select the Employee in left…" at bounding box center [249, 294] width 373 height 94
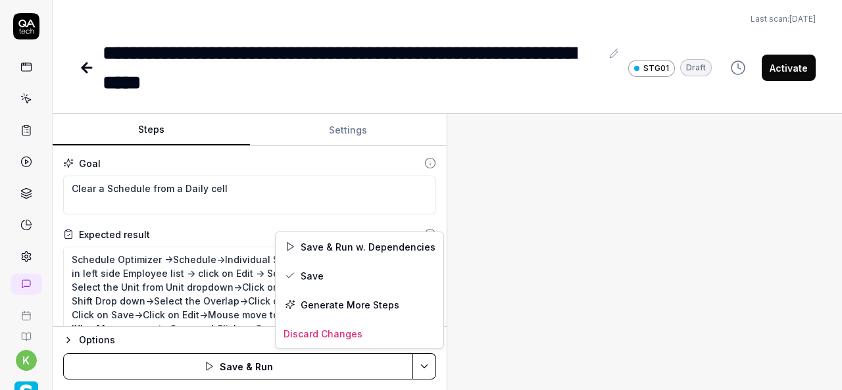
click at [422, 370] on html "**********" at bounding box center [421, 195] width 842 height 390
click at [341, 251] on div "Save & Run w. Dependencies" at bounding box center [360, 246] width 168 height 29
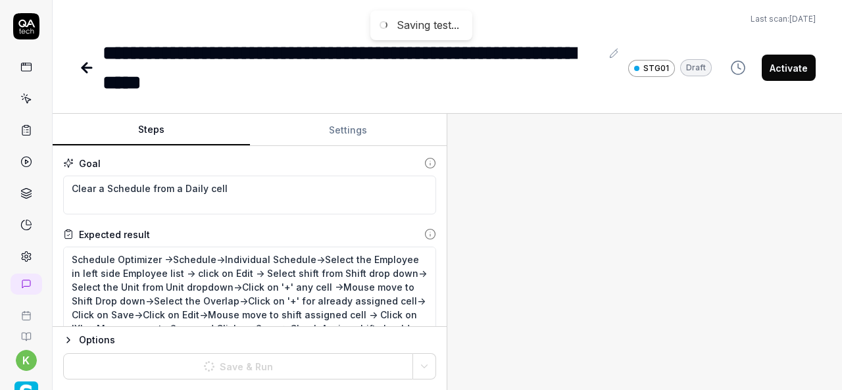
click at [580, 244] on div at bounding box center [644, 252] width 395 height 276
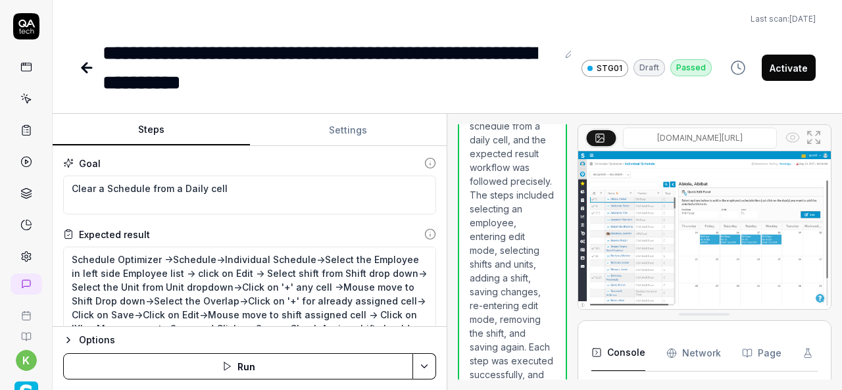
scroll to position [2393, 0]
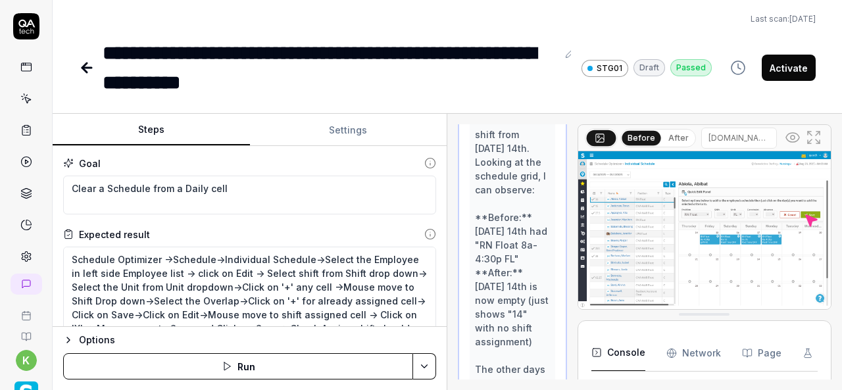
scroll to position [2168, 0]
click at [318, 49] on div "**********" at bounding box center [330, 67] width 454 height 59
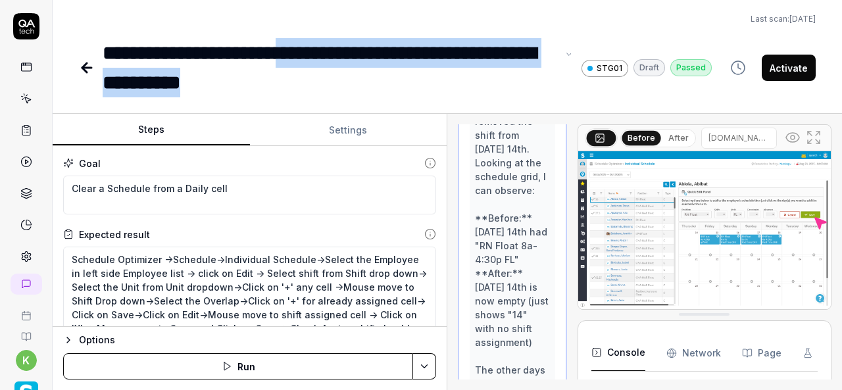
drag, startPoint x: 318, startPoint y: 49, endPoint x: 305, endPoint y: 85, distance: 37.6
click at [305, 85] on div "**********" at bounding box center [330, 67] width 454 height 59
copy div "**********"
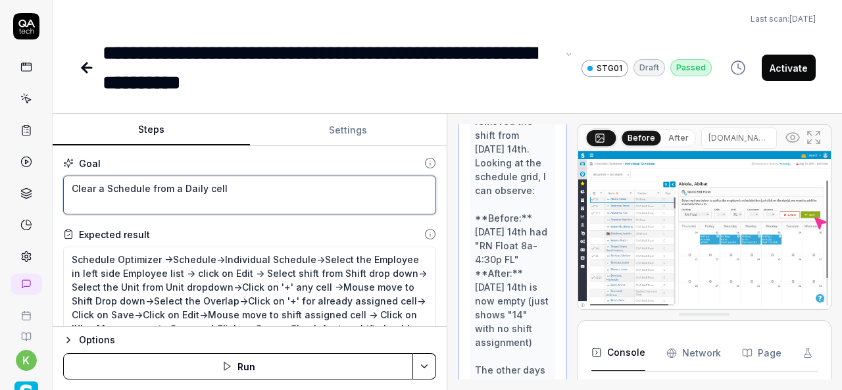
click at [239, 177] on textarea "Clear a Schedule from a Daily cell" at bounding box center [249, 195] width 373 height 39
paste textarea "Add an overlapping shift to a schedule (14)"
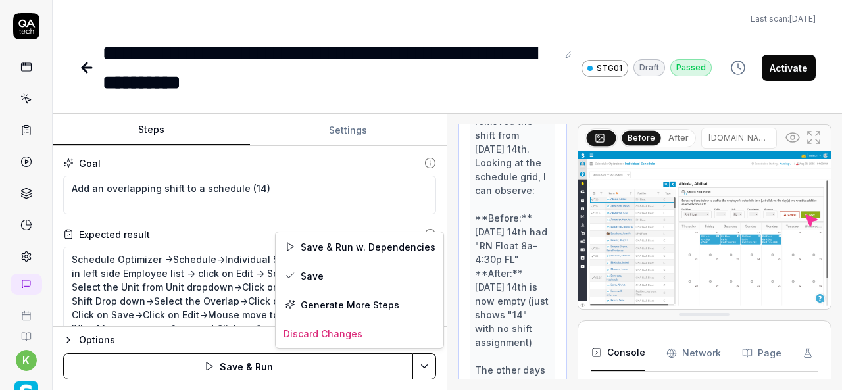
click at [430, 367] on html "**********" at bounding box center [421, 195] width 842 height 390
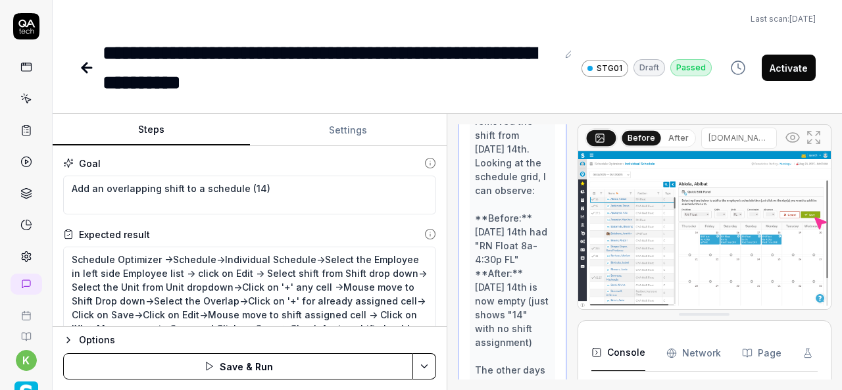
click at [420, 51] on html "**********" at bounding box center [421, 195] width 842 height 390
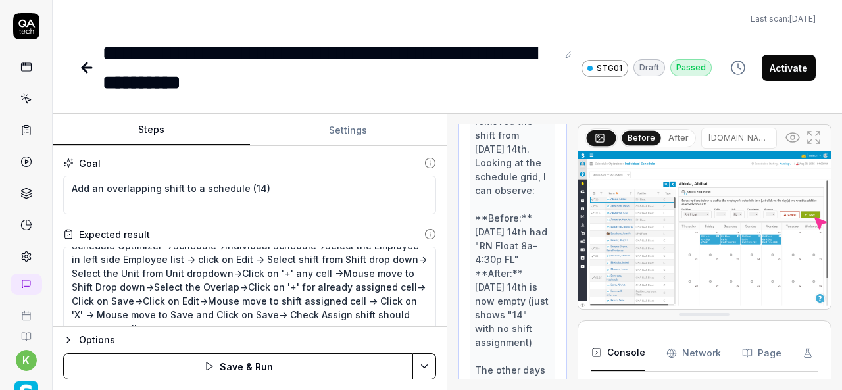
scroll to position [36, 0]
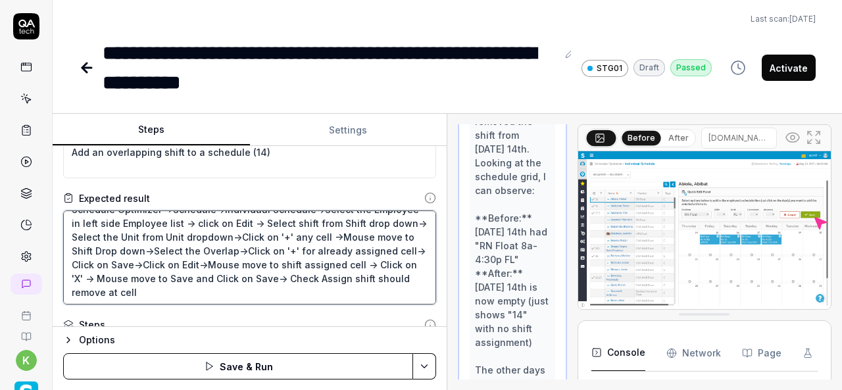
click at [333, 282] on textarea "Schedule Optimizer ->Schedule->Individual Schedule->Select the Employee in left…" at bounding box center [249, 257] width 373 height 94
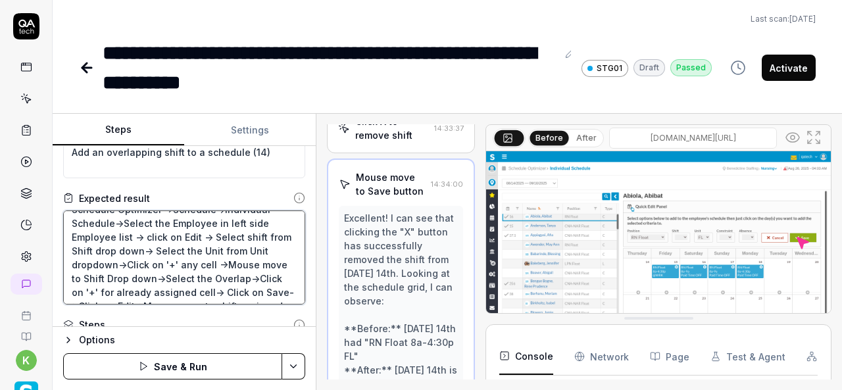
scroll to position [1450, 0]
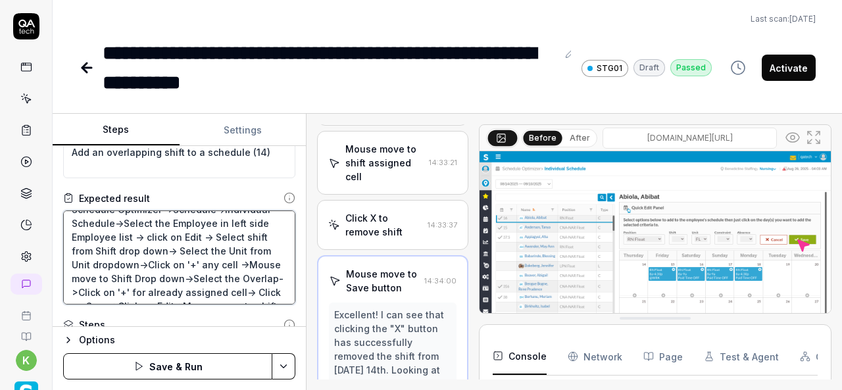
click at [309, 273] on div "Steps Settings Goal Add an overlapping shift to a schedule (14) Expected result…" at bounding box center [447, 252] width 789 height 276
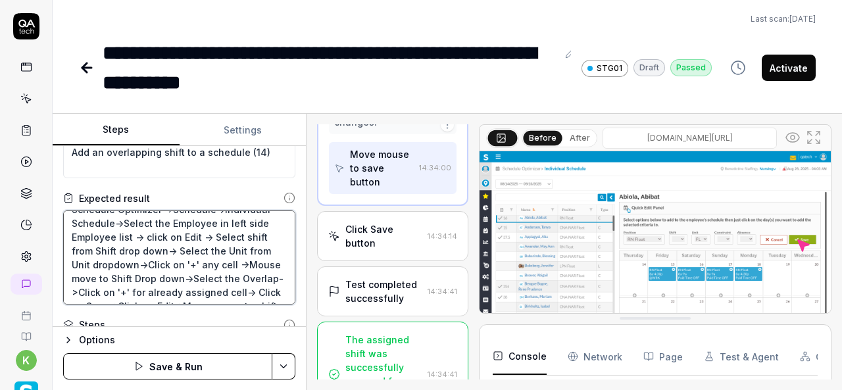
scroll to position [2285, 0]
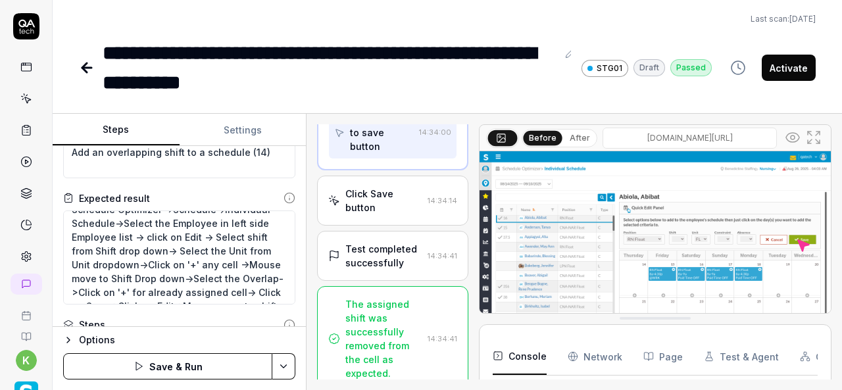
click at [373, 332] on div "The assigned shift was successfully removed from the cell as expected." at bounding box center [383, 338] width 77 height 83
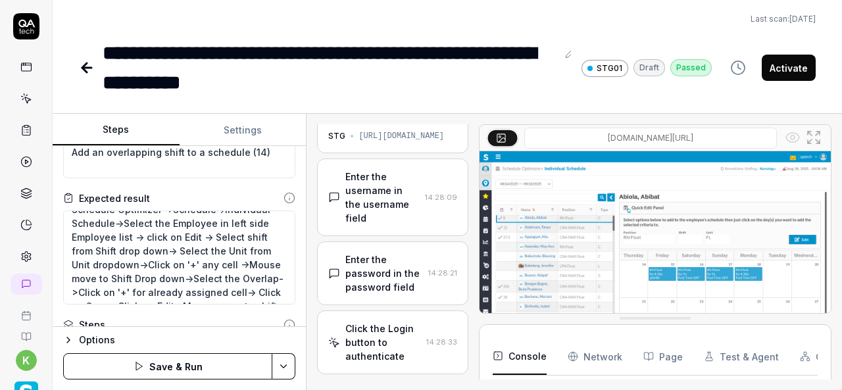
scroll to position [0, 0]
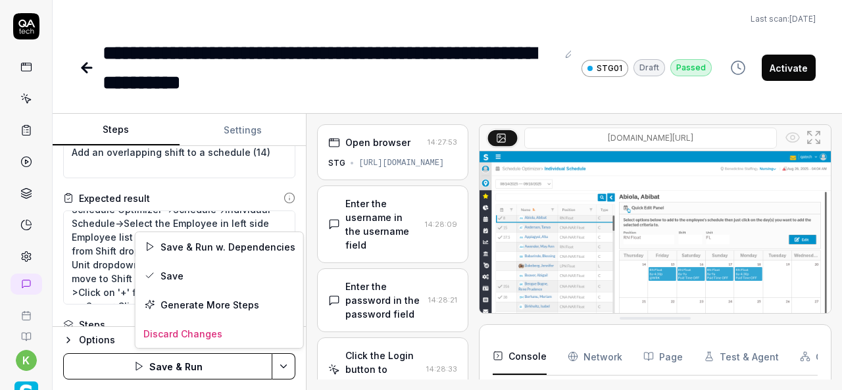
click at [286, 364] on html "**********" at bounding box center [421, 195] width 842 height 390
click at [236, 249] on div "Save & Run w. Dependencies" at bounding box center [219, 246] width 168 height 29
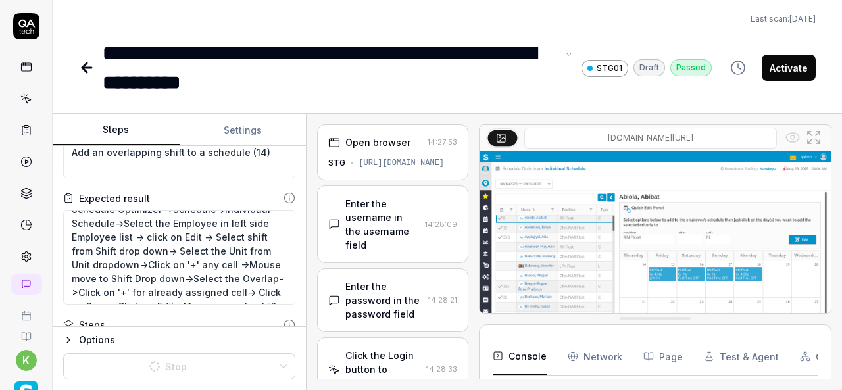
click at [283, 55] on div "**********" at bounding box center [330, 67] width 454 height 59
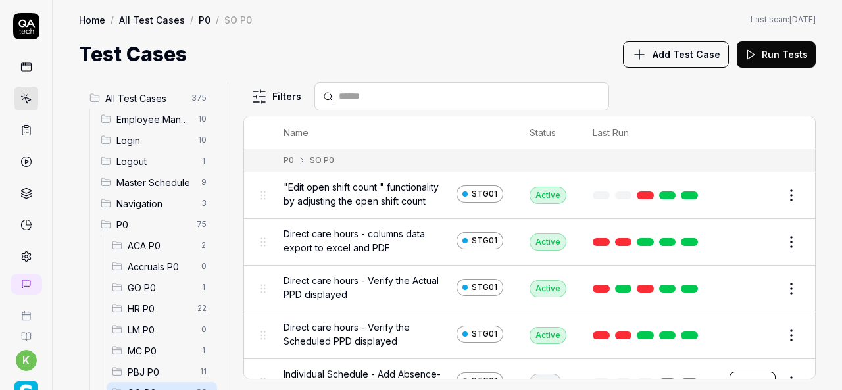
scroll to position [159, 0]
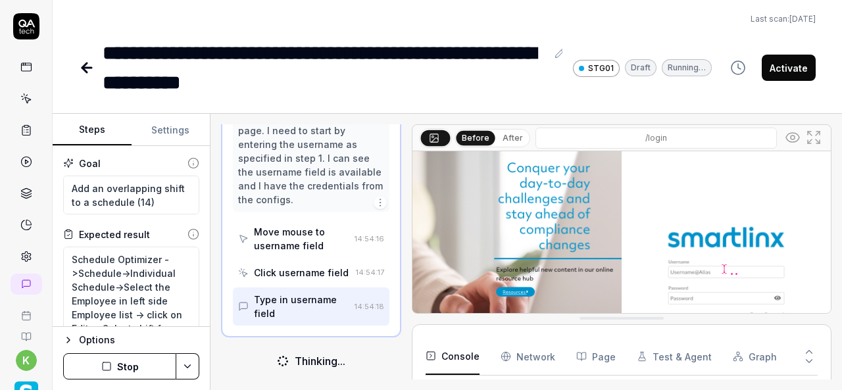
scroll to position [141, 0]
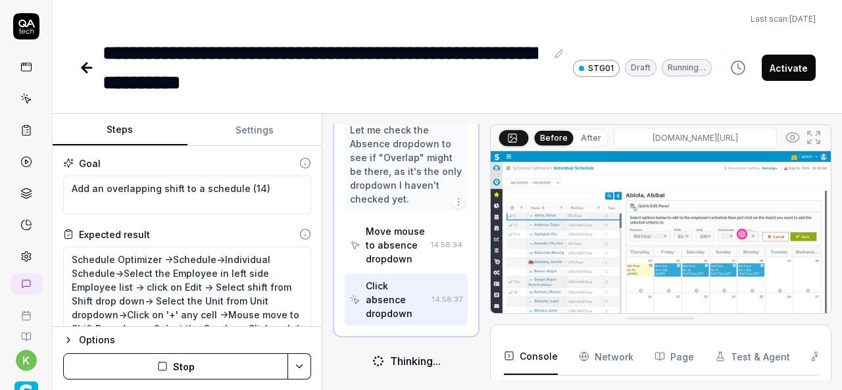
scroll to position [396, 0]
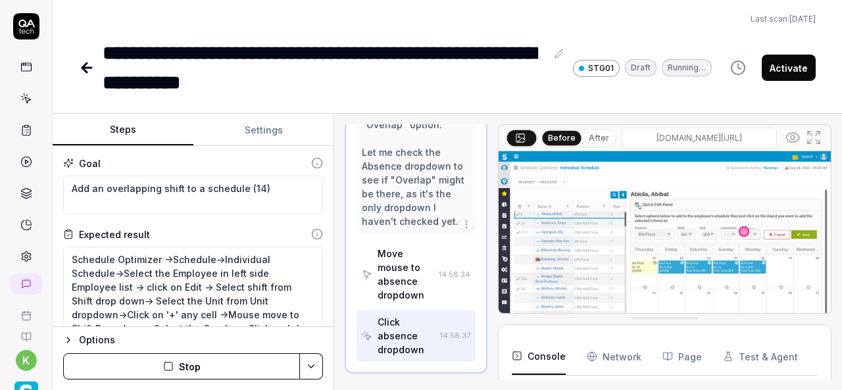
click at [333, 264] on div "Steps Settings Goal Add an overlapping shift to a schedule (14) Expected result…" at bounding box center [447, 252] width 789 height 276
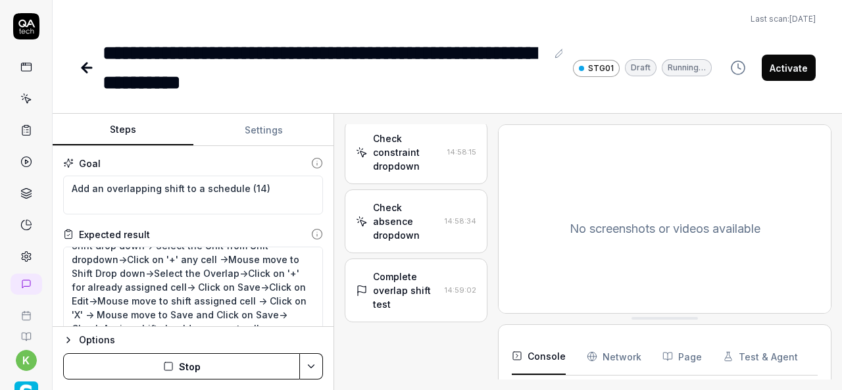
scroll to position [1217, 0]
click at [404, 275] on div "Complete overlap shift test" at bounding box center [406, 290] width 66 height 41
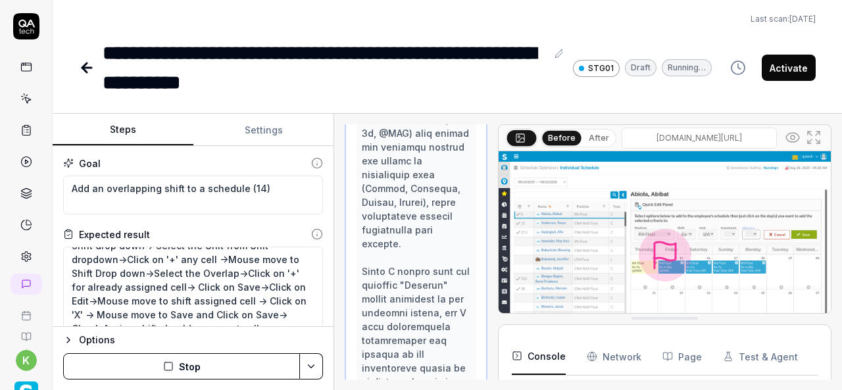
scroll to position [2197, 0]
type textarea "*"
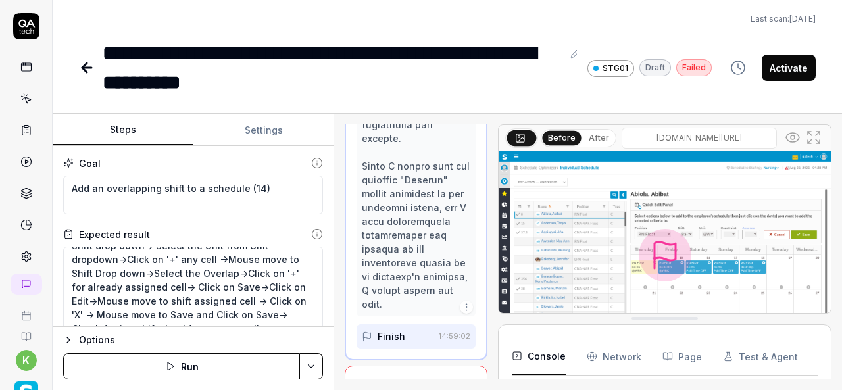
scroll to position [2469, 0]
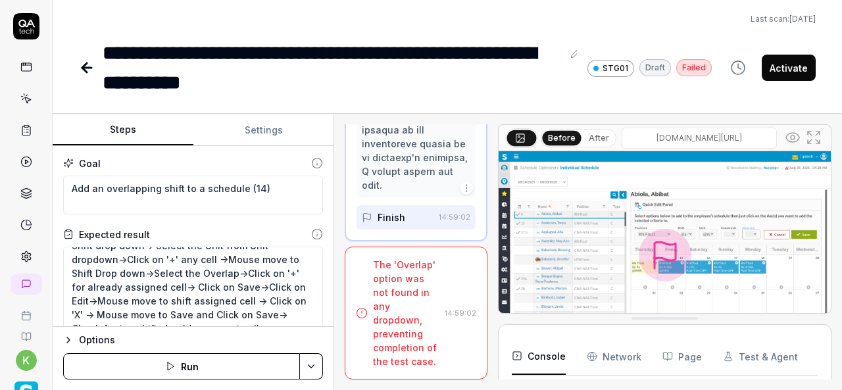
click at [406, 308] on div "The 'Overlap' option was not found in any dropdown, preventing completion of th…" at bounding box center [406, 313] width 66 height 110
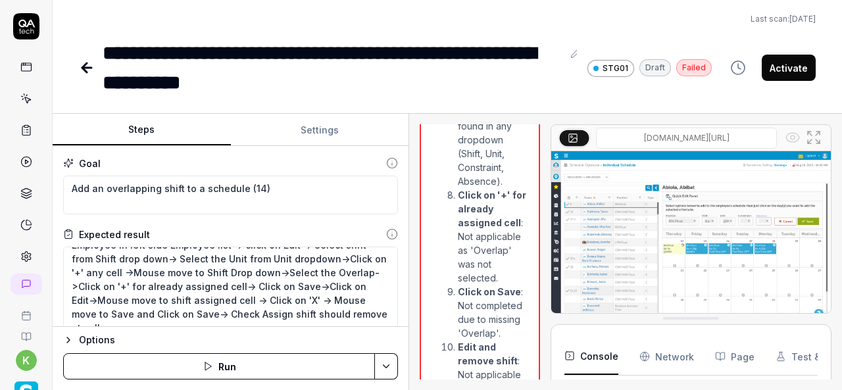
scroll to position [417, 0]
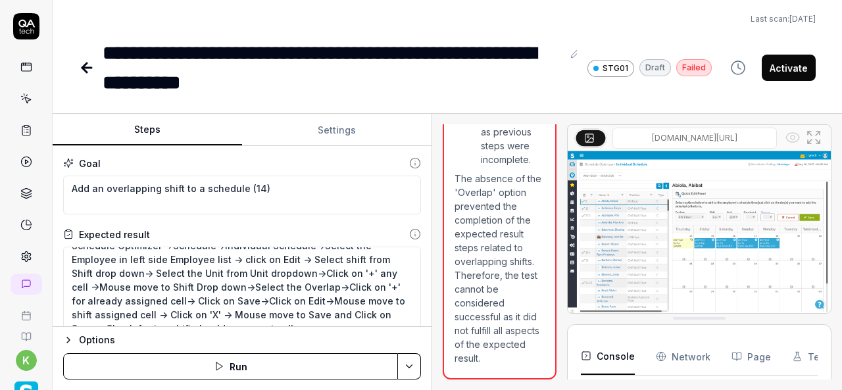
click at [438, 317] on div "Steps Settings Goal Add an overlapping shift to a schedule (14) Expected result…" at bounding box center [447, 252] width 789 height 276
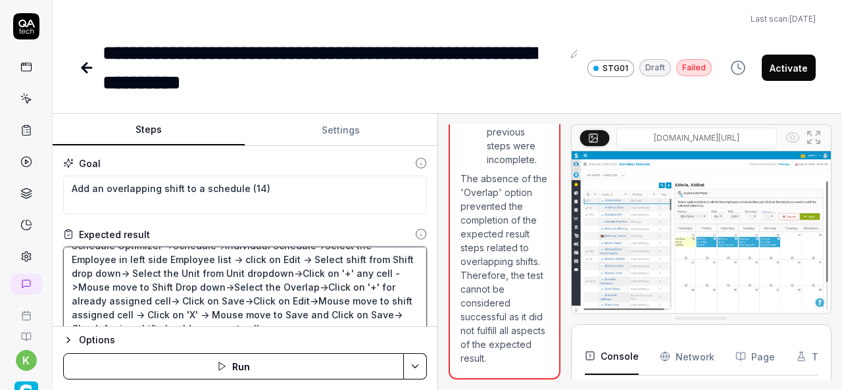
click at [243, 289] on textarea "Schedule Optimizer ->Schedule->Individual Schedule->Select the Employee in left…" at bounding box center [245, 294] width 364 height 94
click at [306, 289] on textarea "Schedule Optimizer ->Schedule->Individual Schedule->Select the Employee in left…" at bounding box center [245, 294] width 364 height 94
type textarea "Schedule Optimizer ->Schedule->Individual Schedule->Select the Employee in left…"
type textarea "*"
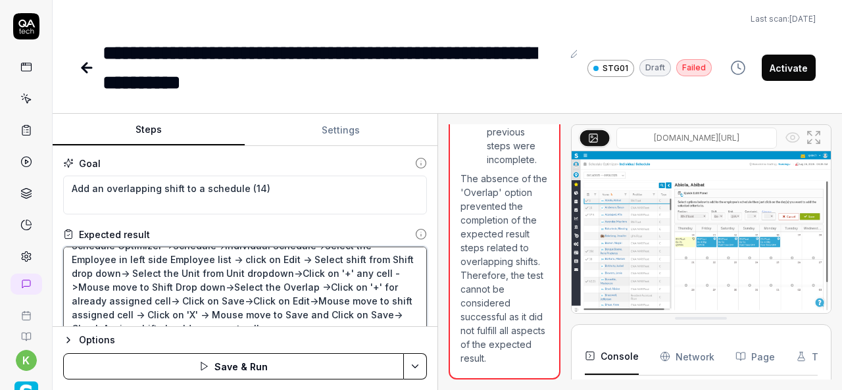
type textarea "Schedule Optimizer ->Schedule->Individual Schedule->Select the Employee in left…"
type textarea "*"
type textarea "Schedule Optimizer ->Schedule->Individual Schedule->Select the Employee in left…"
type textarea "*"
type textarea "Schedule Optimizer ->Schedule->Individual Schedule->Select the Employee in left…"
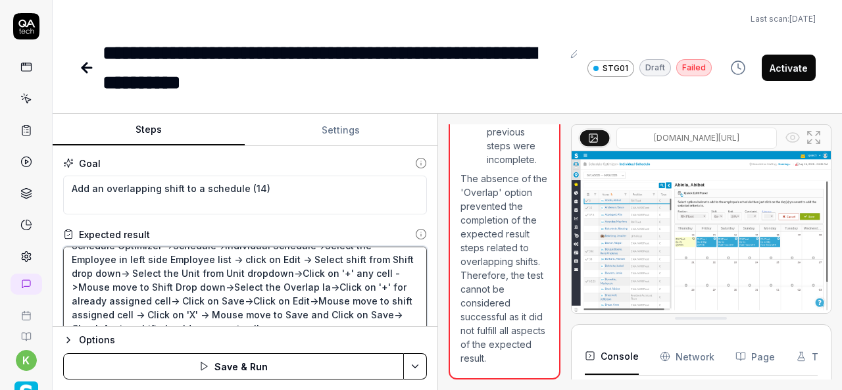
type textarea "*"
type textarea "Schedule Optimizer ->Schedule->Individual Schedule->Select the Employee in left…"
type textarea "*"
type textarea "Schedule Optimizer ->Schedule->Individual Schedule->Select the Employee in left…"
type textarea "*"
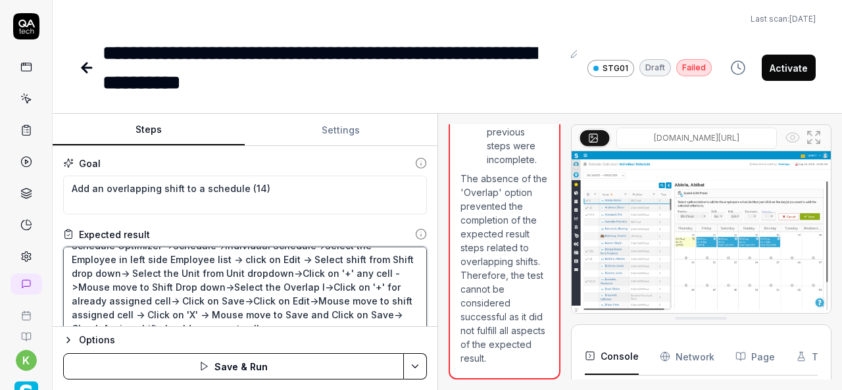
type textarea "Schedule Optimizer ->Schedule->Individual Schedule->Select the Employee in left…"
type textarea "*"
type textarea "Schedule Optimizer ->Schedule->Individual Schedule->Select the Employee in left…"
type textarea "*"
type textarea "Schedule Optimizer ->Schedule->Individual Schedule->Select the Employee in left…"
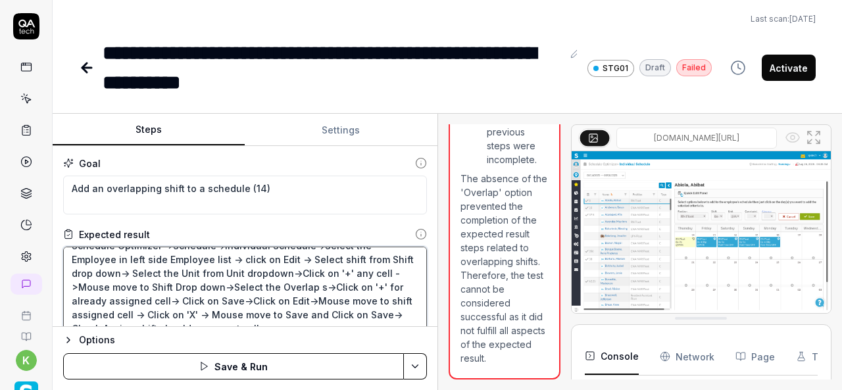
type textarea "*"
type textarea "Schedule Optimizer ->Schedule->Individual Schedule->Select the Employee in left…"
type textarea "*"
type textarea "Schedule Optimizer ->Schedule->Individual Schedule->Select the Employee in left…"
type textarea "*"
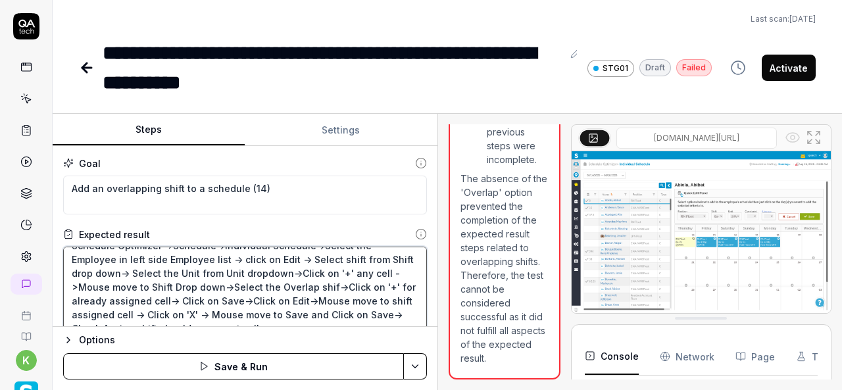
type textarea "Schedule Optimizer ->Schedule->Individual Schedule->Select the Employee in left…"
type textarea "*"
type textarea "Schedule Optimizer ->Schedule->Individual Schedule->Select the Employee in left…"
type textarea "*"
type textarea "Schedule Optimizer ->Schedule->Individual Schedule->Select the Employee in left…"
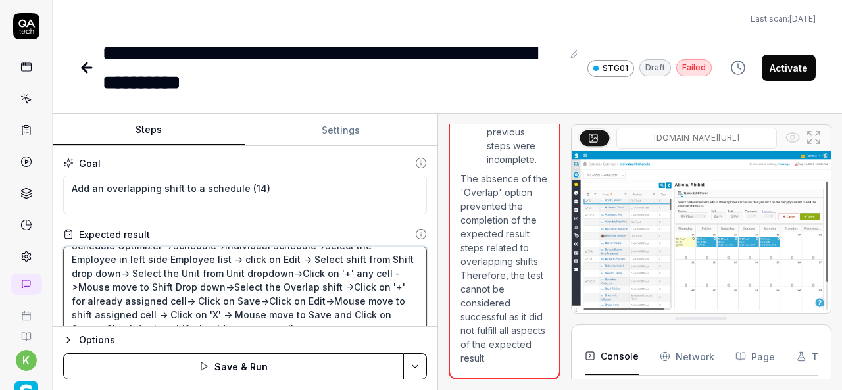
type textarea "*"
type textarea "Schedule Optimizer ->Schedule->Individual Schedule->Select the Employee in left…"
type textarea "*"
type textarea "Schedule Optimizer ->Schedule->Individual Schedule->Select the Employee in left…"
type textarea "*"
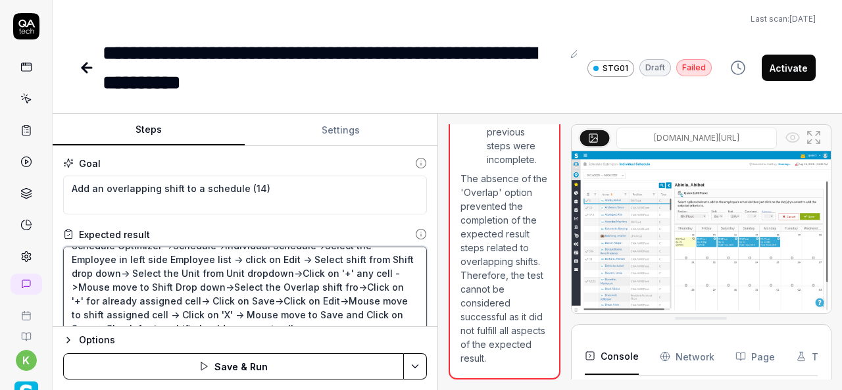
type textarea "Schedule Optimizer ->Schedule->Individual Schedule->Select the Employee in left…"
type textarea "*"
type textarea "Schedule Optimizer ->Schedule->Individual Schedule->Select the Employee in left…"
type textarea "*"
type textarea "Schedule Optimizer ->Schedule->Individual Schedule->Select the Employee in left…"
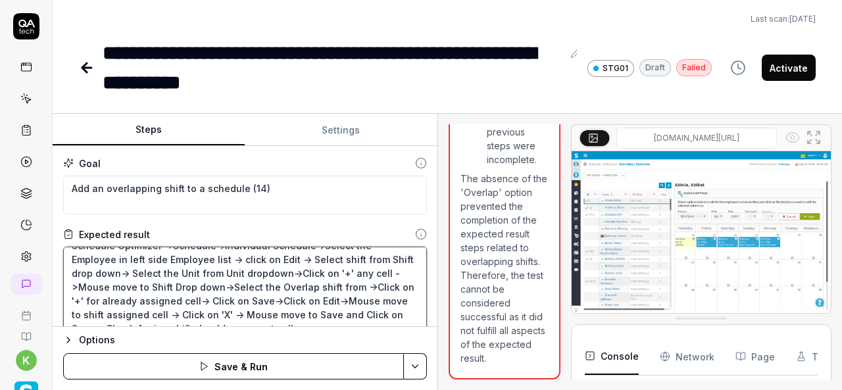
type textarea "*"
type textarea "Schedule Optimizer ->Schedule->Individual Schedule->Select the Employee in left…"
type textarea "*"
type textarea "Schedule Optimizer ->Schedule->Individual Schedule->Select the Employee in left…"
type textarea "*"
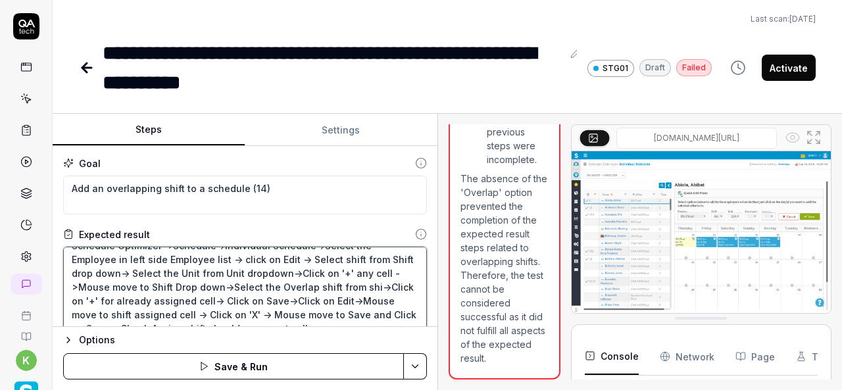
type textarea "Schedule Optimizer ->Schedule->Individual Schedule->Select the Employee in left…"
type textarea "*"
type textarea "Schedule Optimizer ->Schedule->Individual Schedule->Select the Employee in left…"
type textarea "*"
type textarea "Schedule Optimizer ->Schedule->Individual Schedule->Select the Employee in left…"
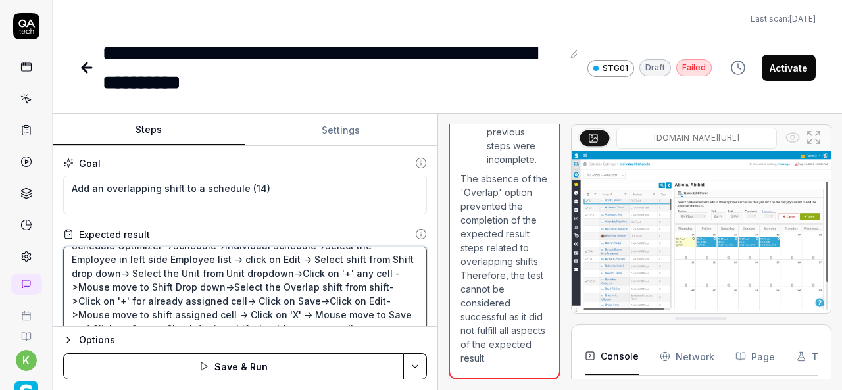
type textarea "*"
type textarea "Schedule Optimizer ->Schedule->Individual Schedule->Select the Employee in left…"
type textarea "*"
type textarea "Schedule Optimizer ->Schedule->Individual Schedule->Select the Employee in left…"
type textarea "*"
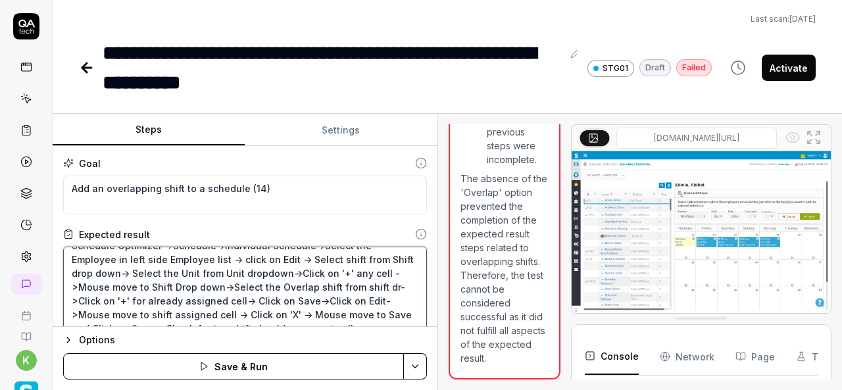
type textarea "Schedule Optimizer ->Schedule->Individual Schedule->Select the Employee in left…"
type textarea "*"
type textarea "Schedule Optimizer ->Schedule->Individual Schedule->Select the Employee in left…"
type textarea "*"
type textarea "Schedule Optimizer ->Schedule->Individual Schedule->Select the Employee in left…"
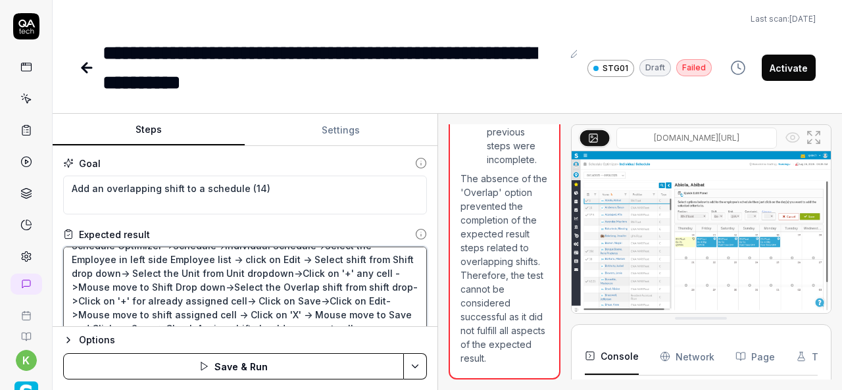
type textarea "*"
type textarea "Schedule Optimizer ->Schedule->Individual Schedule->Select the Employee in left…"
type textarea "*"
type textarea "Schedule Optimizer ->Schedule->Individual Schedule->Select the Employee in left…"
type textarea "*"
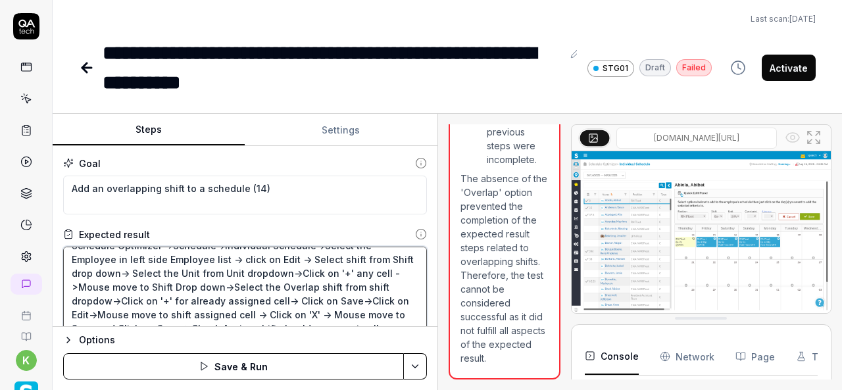
type textarea "Schedule Optimizer ->Schedule->Individual Schedule->Select the Employee in left…"
type textarea "*"
click at [251, 303] on textarea "Schedule Optimizer ->Schedule->Individual Schedule->Select the Employee in left…" at bounding box center [245, 294] width 364 height 94
type textarea "Schedule Optimizer ->Schedule->Individual Schedule->Select the Employee in left…"
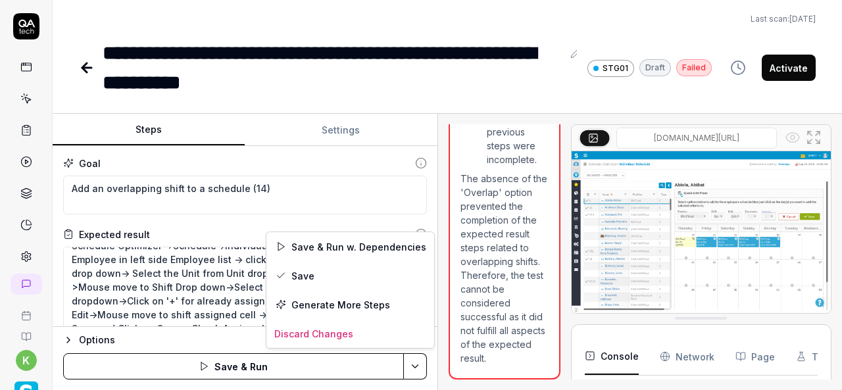
click at [417, 366] on html "**********" at bounding box center [421, 195] width 842 height 390
click at [310, 249] on div "Save & Run w. Dependencies" at bounding box center [350, 246] width 168 height 29
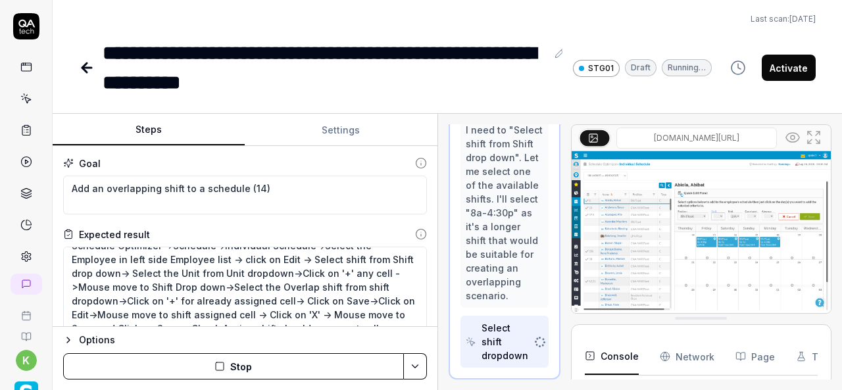
scroll to position [2010, 0]
type textarea "*"
click at [469, 99] on div "**********" at bounding box center [447, 195] width 789 height 390
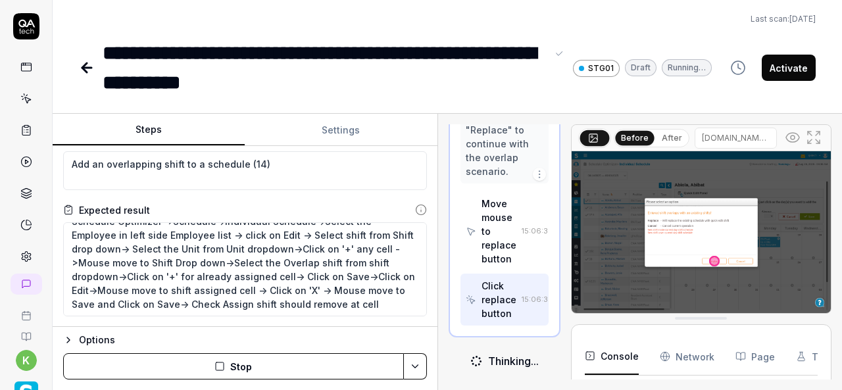
scroll to position [25, 0]
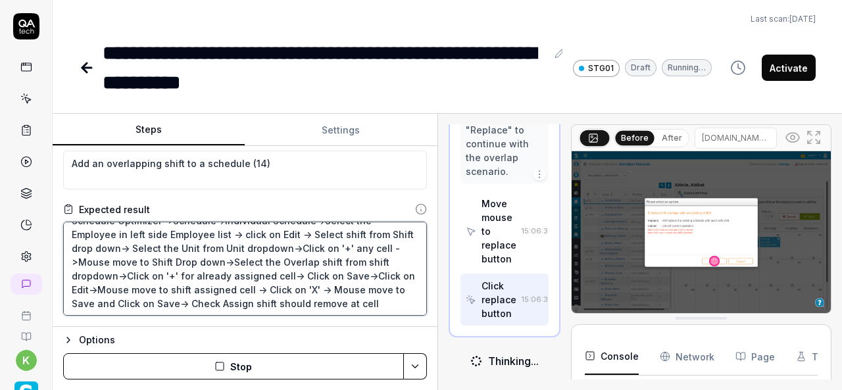
click at [278, 287] on textarea "Schedule Optimizer ->Schedule->Individual Schedule->Select the Employee in left…" at bounding box center [245, 269] width 364 height 94
click at [274, 287] on textarea "Schedule Optimizer ->Schedule->Individual Schedule->Select the Employee in left…" at bounding box center [245, 269] width 364 height 94
click at [324, 287] on textarea "Schedule Optimizer ->Schedule->Individual Schedule->Select the Employee in left…" at bounding box center [245, 269] width 364 height 94
type textarea "Schedule Optimizer ->Schedule->Individual Schedule->Select the Employee in left…"
type textarea "*"
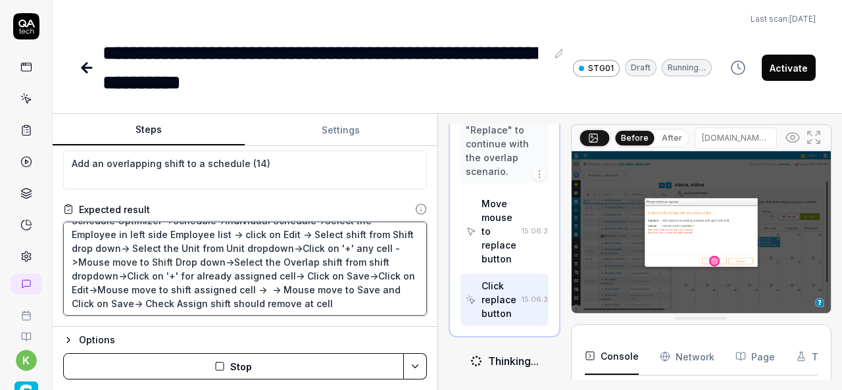
type textarea "Schedule Optimizer ->Schedule->Individual Schedule->Select the Employee in left…"
type textarea "*"
type textarea "Schedule Optimizer ->Schedule->Individual Schedule->Select the Employee in left…"
type textarea "*"
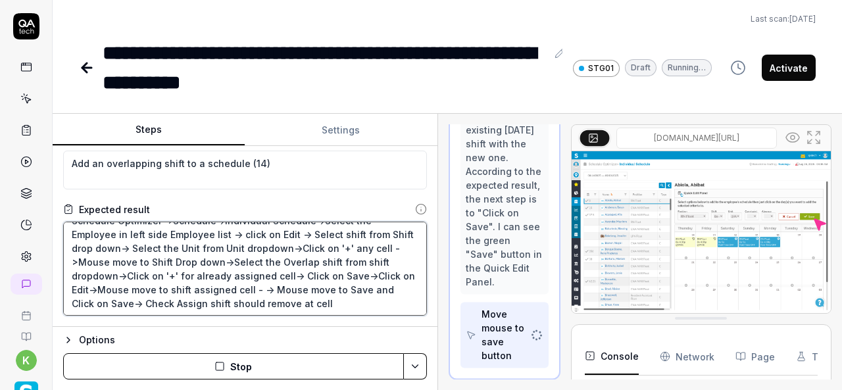
scroll to position [2989, 0]
type textarea "Schedule Optimizer ->Schedule->Individual Schedule->Select the Employee in left…"
type textarea "*"
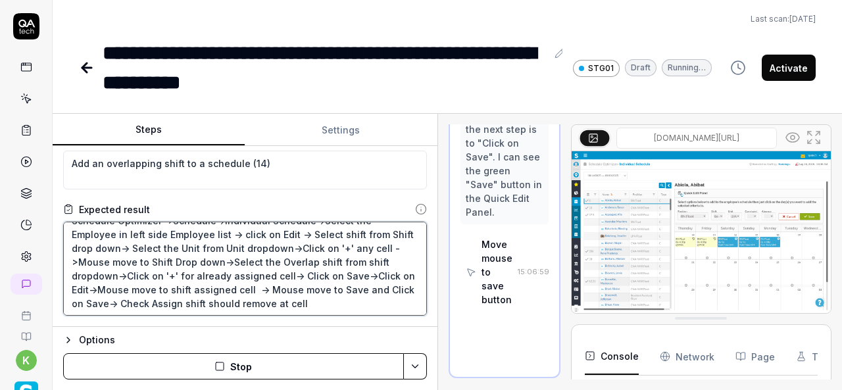
scroll to position [3048, 0]
type textarea "Schedule Optimizer ->Schedule->Individual Schedule->Select the Employee in left…"
type textarea "*"
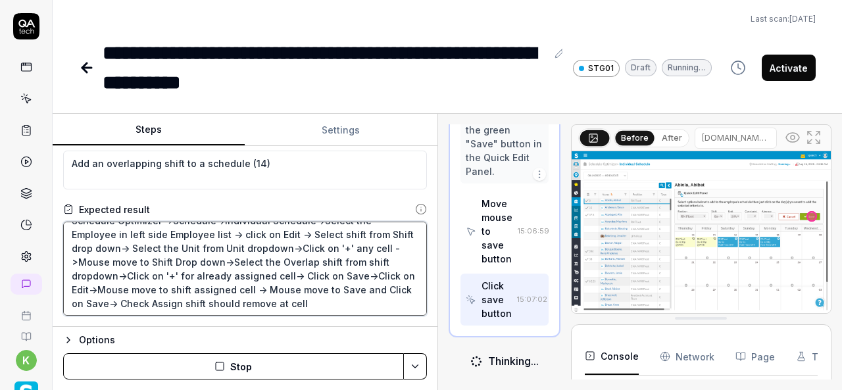
scroll to position [3099, 0]
click at [357, 296] on textarea "Schedule Optimizer ->Schedule->Individual Schedule->Select the Employee in left…" at bounding box center [245, 269] width 364 height 94
type textarea "Schedule Optimizer ->Schedule->Individual Schedule->Select the Employee in left…"
type textarea "*"
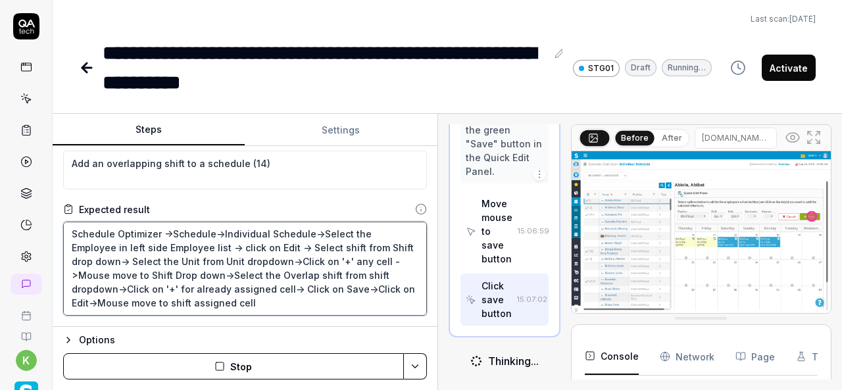
scroll to position [0, 0]
type textarea "Schedule Optimizer ->Schedule->Individual Schedule->Select the Employee in left…"
type textarea "*"
type textarea "Schedule Optimizer ->Schedule->Individual Schedule->Select the Employee in left…"
type textarea "*"
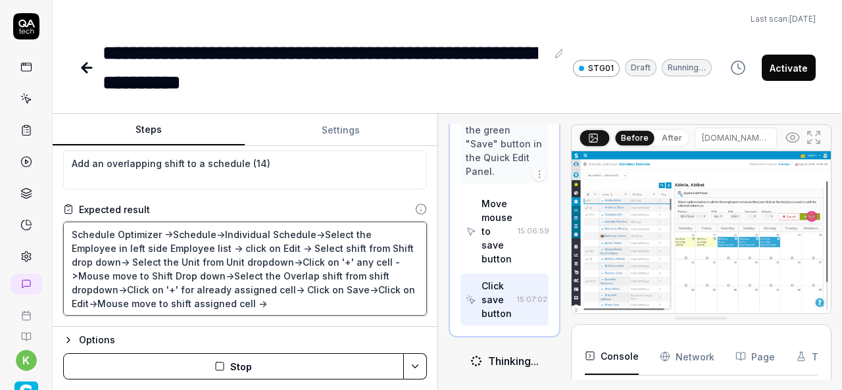
type textarea "Schedule Optimizer ->Schedule->Individual Schedule->Select the Employee in left…"
type textarea "*"
type textarea "Schedule Optimizer ->Schedule->Individual Schedule->Select the Employee in left…"
type textarea "*"
type textarea "Schedule Optimizer ->Schedule->Individual Schedule->Select the Employee in left…"
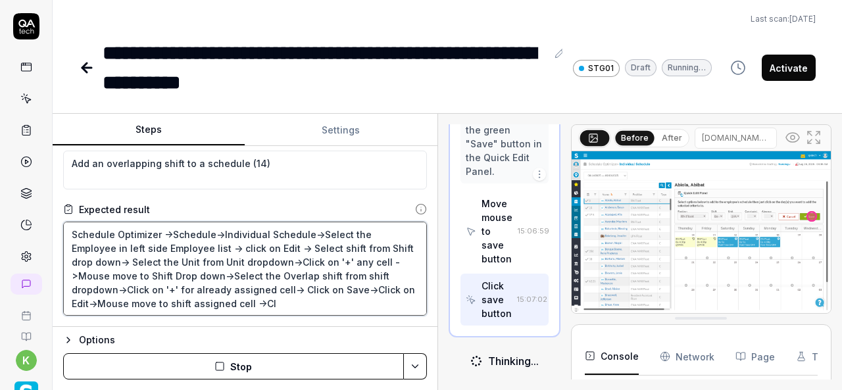
type textarea "*"
type textarea "Schedule Optimizer ->Schedule->Individual Schedule->Select the Employee in left…"
type textarea "*"
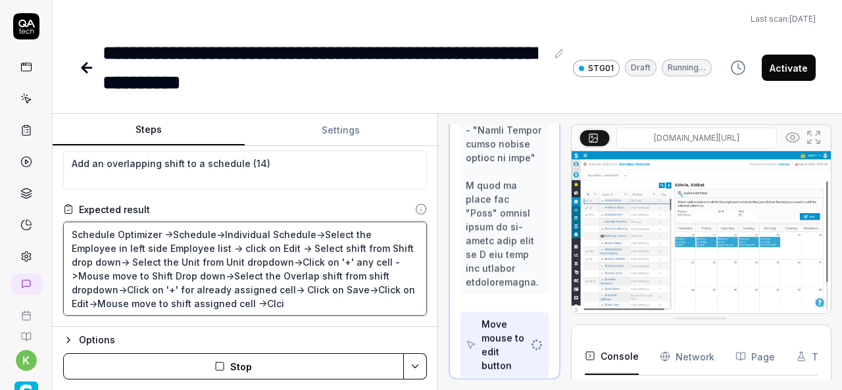
type textarea "Schedule Optimizer ->Schedule->Individual Schedule->Select the Employee in left…"
type textarea "*"
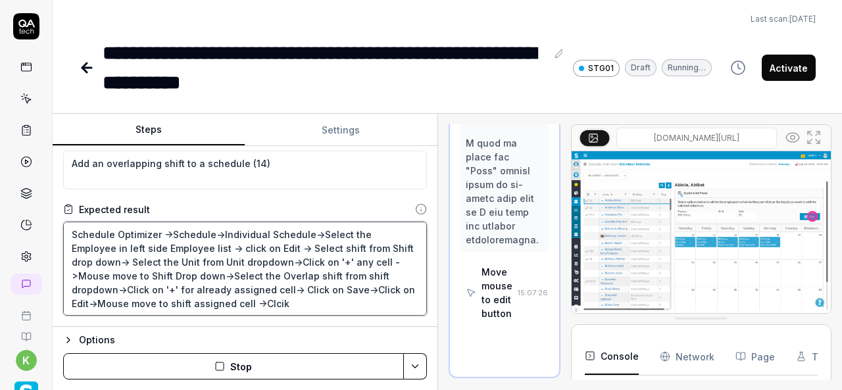
type textarea "Schedule Optimizer ->Schedule->Individual Schedule->Select the Employee in left…"
type textarea "*"
type textarea "Schedule Optimizer ->Schedule->Individual Schedule->Select the Employee in left…"
type textarea "*"
type textarea "Schedule Optimizer ->Schedule->Individual Schedule->Select the Employee in left…"
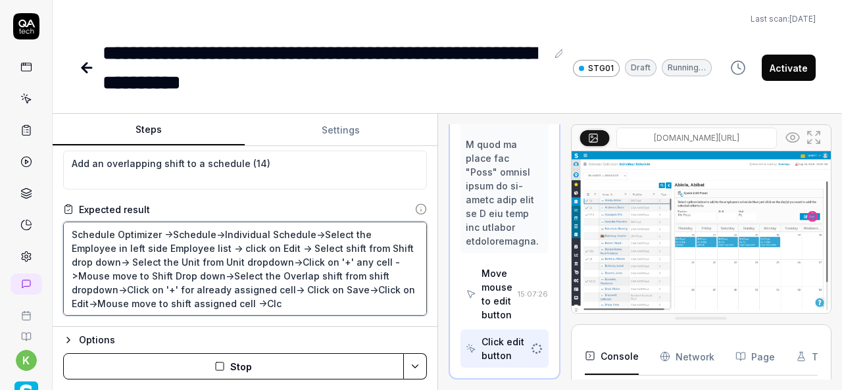
type textarea "*"
type textarea "Schedule Optimizer ->Schedule->Individual Schedule->Select the Employee in left…"
type textarea "*"
type textarea "Schedule Optimizer ->Schedule->Individual Schedule->Select the Employee in left…"
type textarea "*"
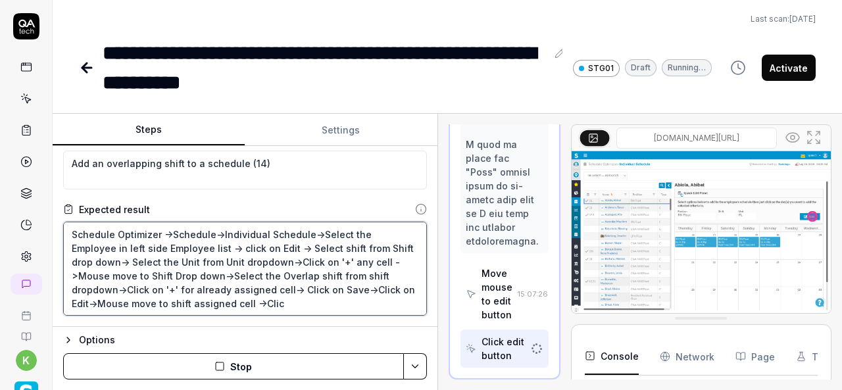
type textarea "Schedule Optimizer ->Schedule->Individual Schedule->Select the Employee in left…"
type textarea "*"
type textarea "Schedule Optimizer ->Schedule->Individual Schedule->Select the Employee in left…"
type textarea "*"
type textarea "Schedule Optimizer ->Schedule->Individual Schedule->Select the Employee in left…"
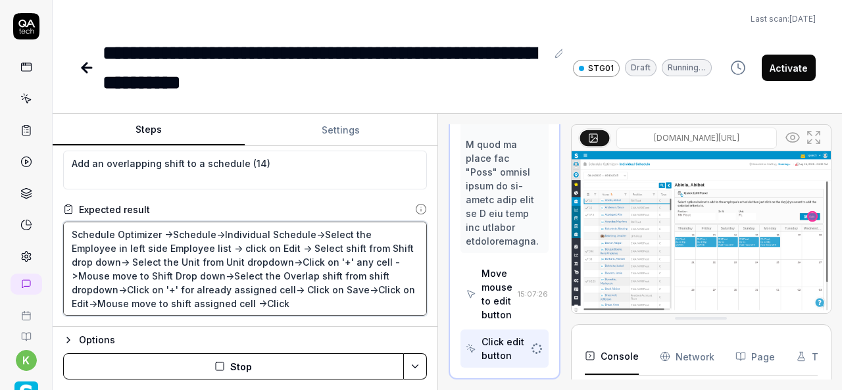
type textarea "*"
type textarea "Schedule Optimizer ->Schedule->Individual Schedule->Select the Employee in left…"
type textarea "*"
type textarea "Schedule Optimizer ->Schedule->Individual Schedule->Select the Employee in left…"
type textarea "*"
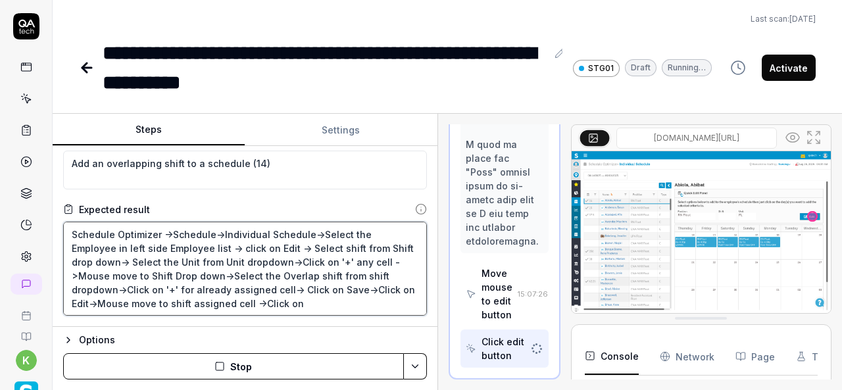
type textarea "Schedule Optimizer ->Schedule->Individual Schedule->Select the Employee in left…"
type textarea "*"
type textarea "Schedule Optimizer ->Schedule->Individual Schedule->Select the Employee in left…"
type textarea "*"
type textarea "Schedule Optimizer ->Schedule->Individual Schedule->Select the Employee in left…"
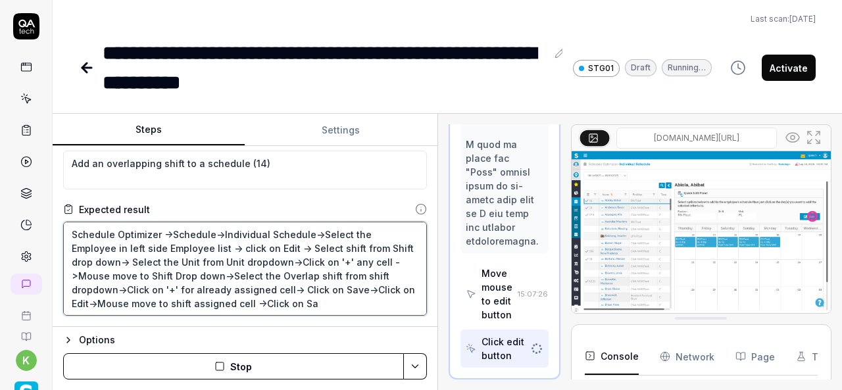
type textarea "*"
type textarea "Schedule Optimizer ->Schedule->Individual Schedule->Select the Employee in left…"
type textarea "*"
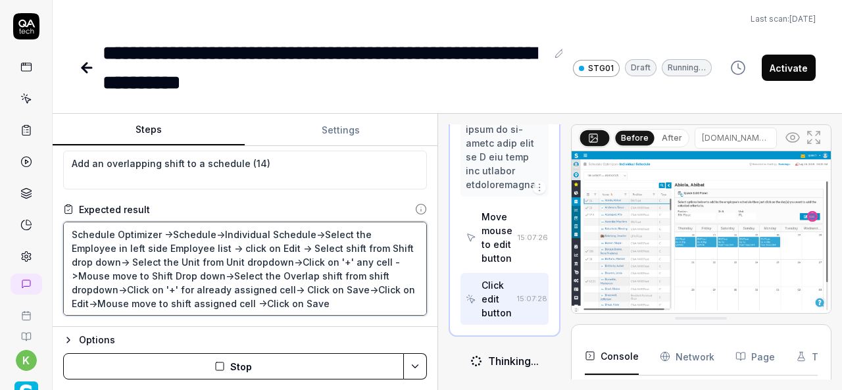
scroll to position [3486, 0]
click at [250, 289] on textarea "Schedule Optimizer ->Schedule->Individual Schedule->Select the Employee in left…" at bounding box center [245, 269] width 364 height 94
click at [251, 301] on textarea "Schedule Optimizer ->Schedule->Individual Schedule->Select the Employee in left…" at bounding box center [245, 269] width 364 height 94
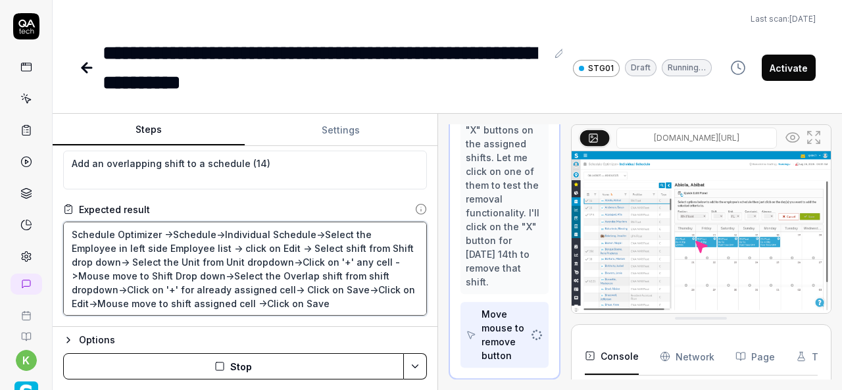
type textarea "Schedule Optimizer ->Schedule->Individual Schedule->Select the Employee in left…"
type textarea "*"
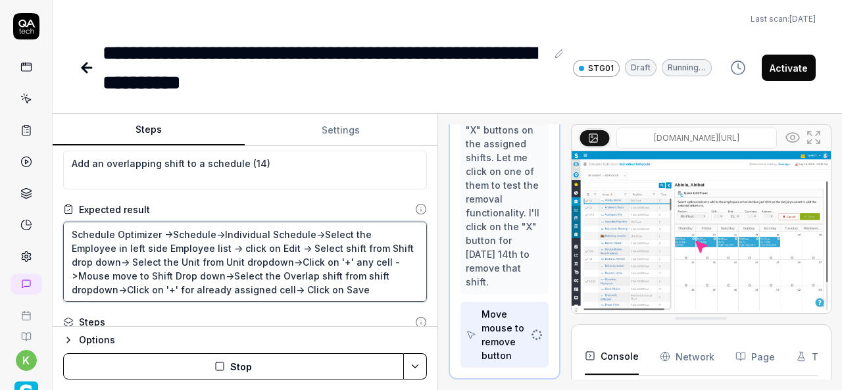
scroll to position [3323, 0]
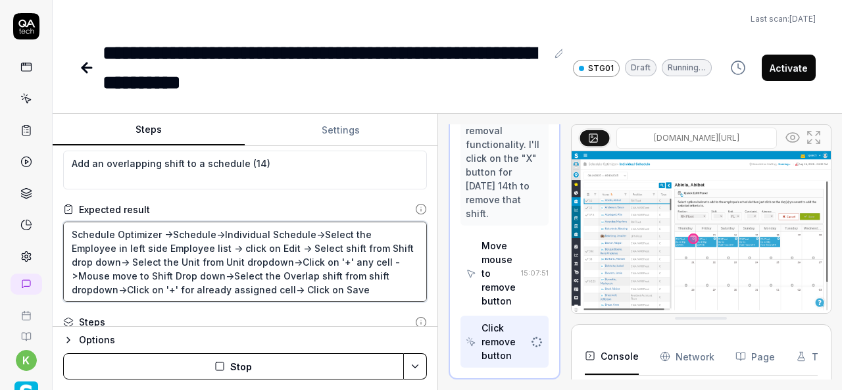
type textarea "Schedule Optimizer ->Schedule->Individual Schedule->Select the Employee in left…"
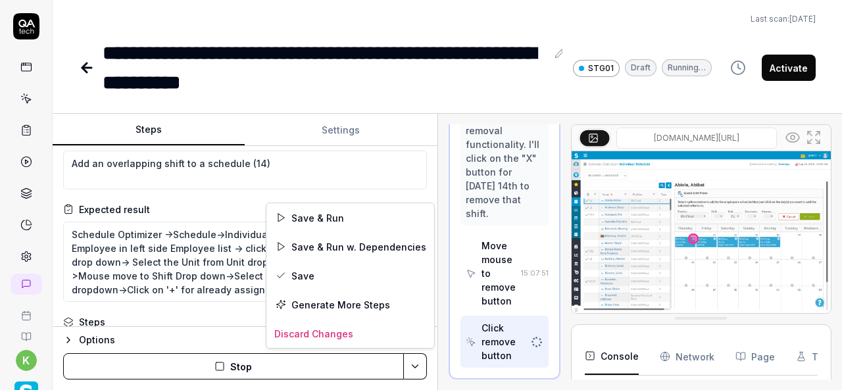
click at [417, 369] on html "**********" at bounding box center [421, 195] width 842 height 390
click at [326, 220] on div "Save & Run" at bounding box center [350, 217] width 168 height 29
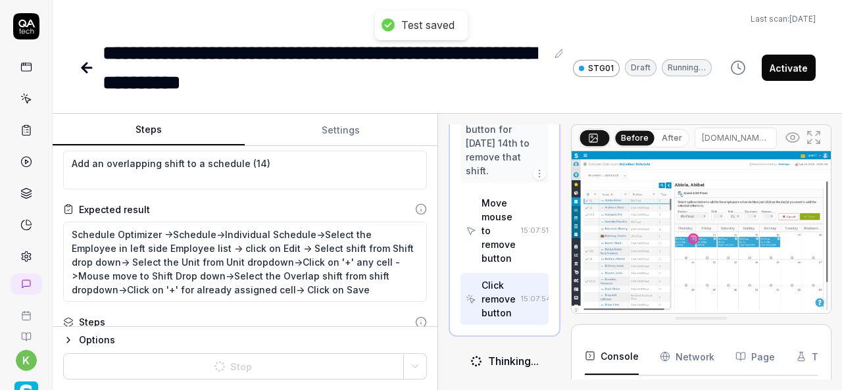
scroll to position [3375, 0]
type textarea "*"
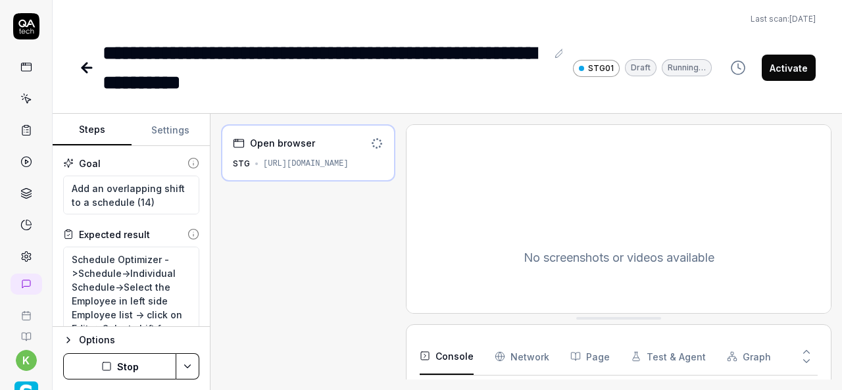
scroll to position [70, 0]
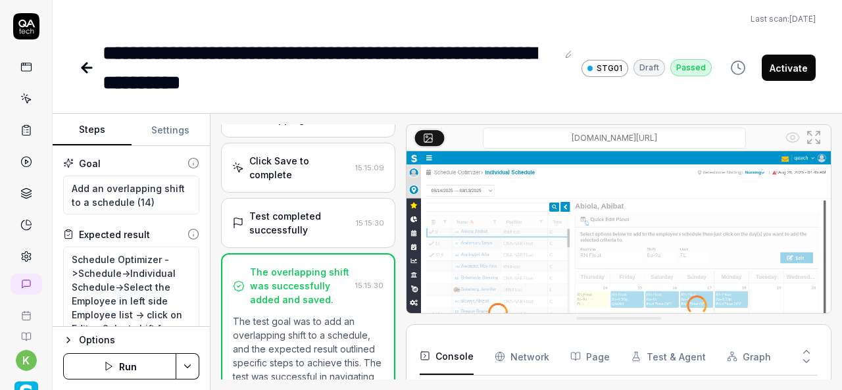
scroll to position [1402, 0]
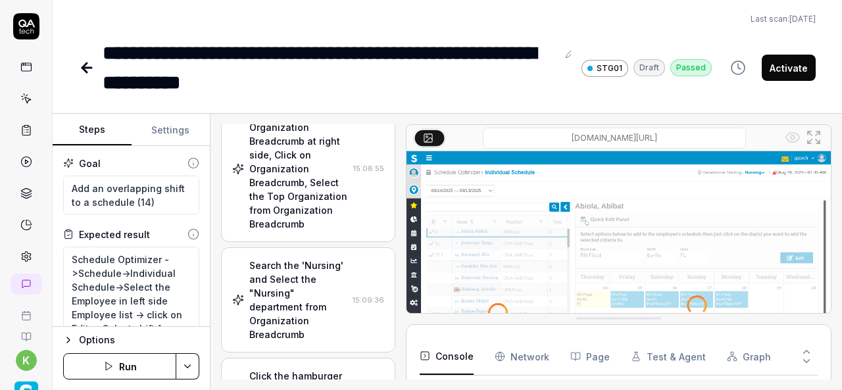
scroll to position [263, 0]
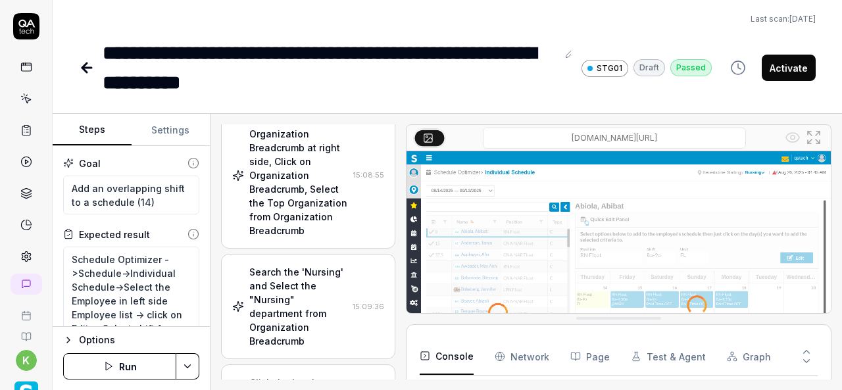
click at [95, 68] on link at bounding box center [88, 68] width 18 height 26
click at [797, 62] on button "Activate" at bounding box center [789, 68] width 54 height 26
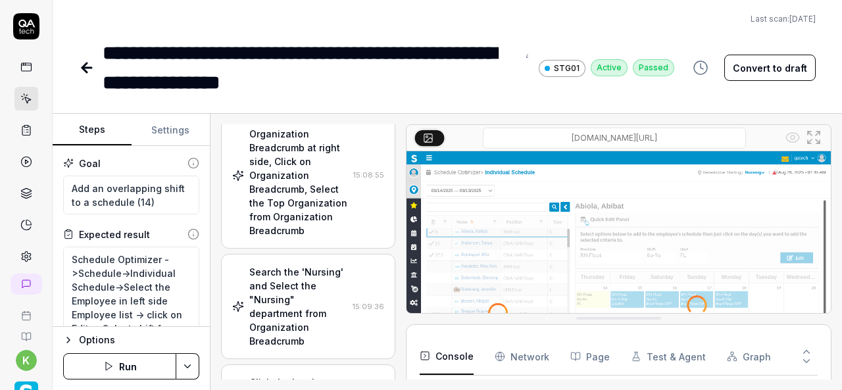
click at [84, 74] on icon at bounding box center [87, 68] width 16 height 16
type textarea "*"
click at [88, 69] on icon at bounding box center [87, 68] width 16 height 16
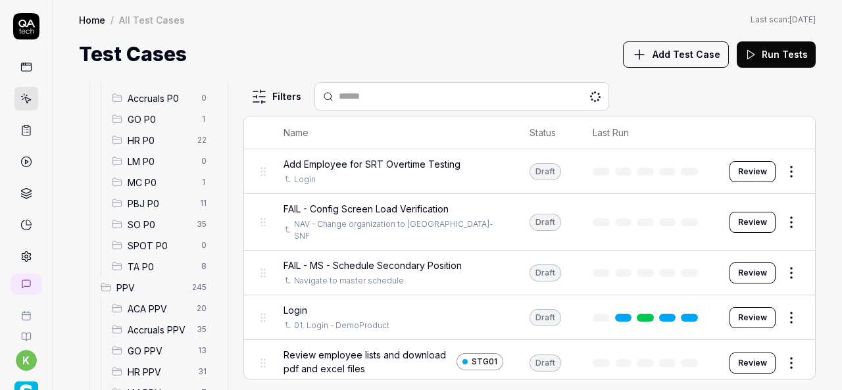
scroll to position [170, 0]
click at [164, 224] on span "SO P0" at bounding box center [158, 223] width 61 height 14
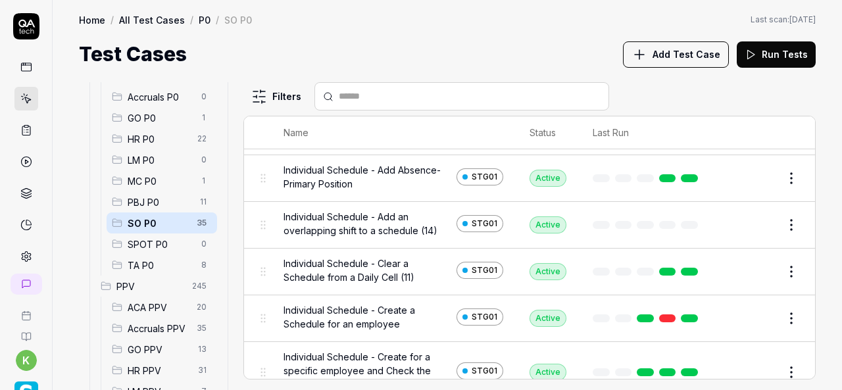
scroll to position [205, 0]
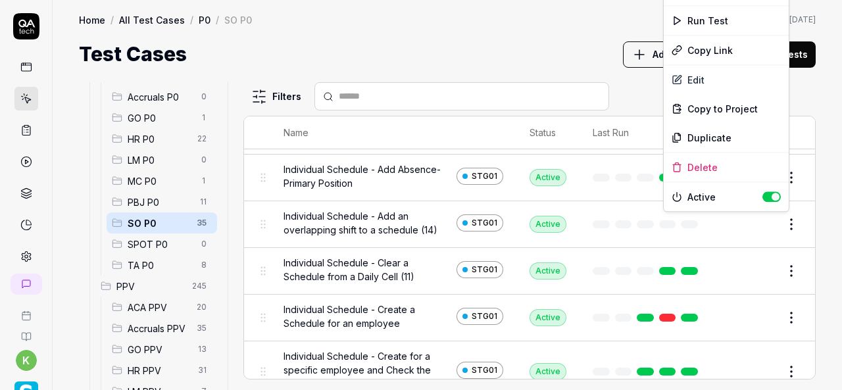
click at [785, 224] on html "k Home / All Test Cases / P0 / SO P0 Home / All Test Cases / P0 / SO P0 Last sc…" at bounding box center [421, 195] width 842 height 390
click at [696, 16] on div "Run Test" at bounding box center [726, 20] width 125 height 29
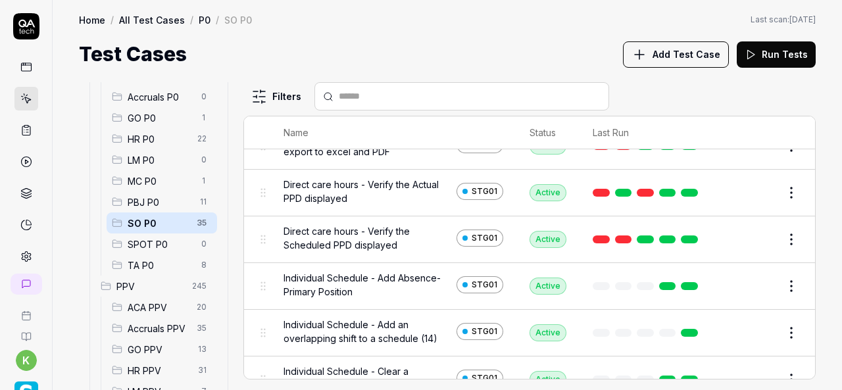
scroll to position [99, 0]
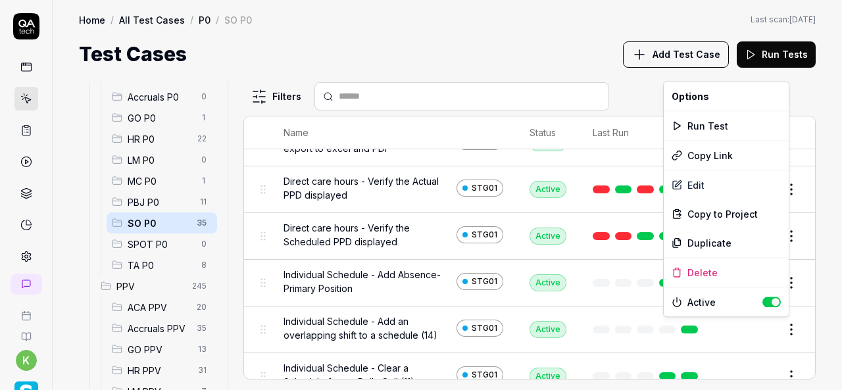
click at [779, 328] on html "k Home / All Test Cases / P0 / SO P0 Home / All Test Cases / P0 / SO P0 Last sc…" at bounding box center [421, 195] width 842 height 390
click at [684, 120] on div "Run Test" at bounding box center [726, 125] width 125 height 29
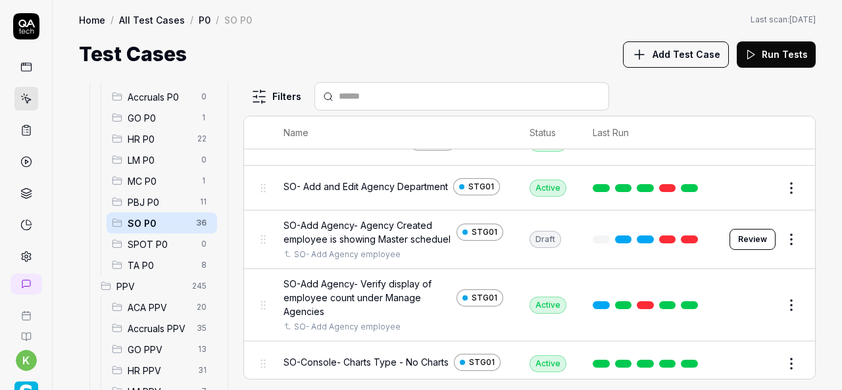
scroll to position [1101, 0]
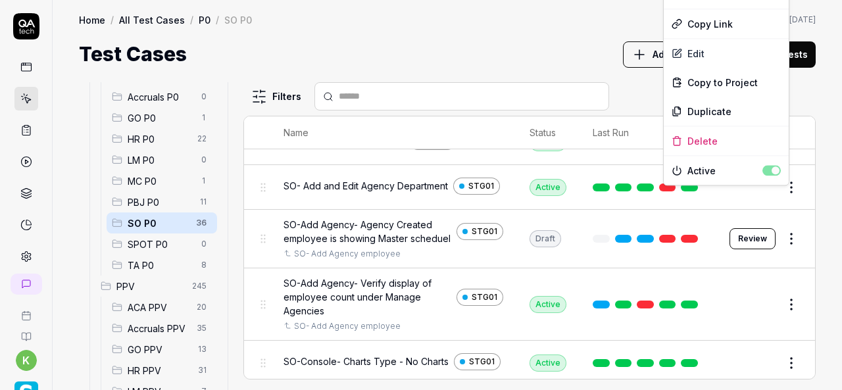
click at [783, 197] on html "k Home / All Test Cases / P0 / SO P0 Home / All Test Cases / P0 / SO P0 Last sc…" at bounding box center [421, 195] width 842 height 390
click at [555, 28] on html "k Home / All Test Cases / P0 / SO P0 Home / All Test Cases / P0 / SO P0 Last sc…" at bounding box center [421, 195] width 842 height 390
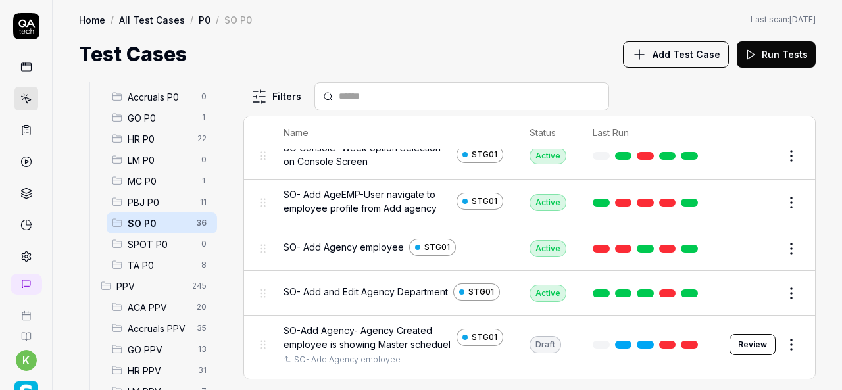
scroll to position [992, 0]
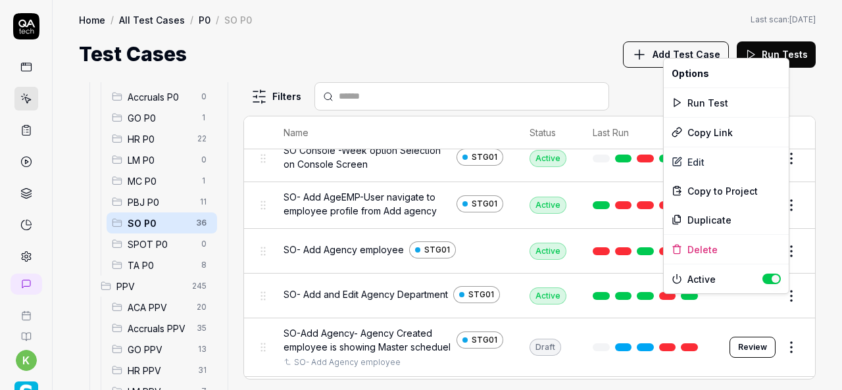
click at [785, 304] on html "k Home / All Test Cases / P0 / SO P0 Home / All Test Cases / P0 / SO P0 Last sc…" at bounding box center [421, 195] width 842 height 390
click at [694, 100] on div "Run Test" at bounding box center [726, 102] width 125 height 29
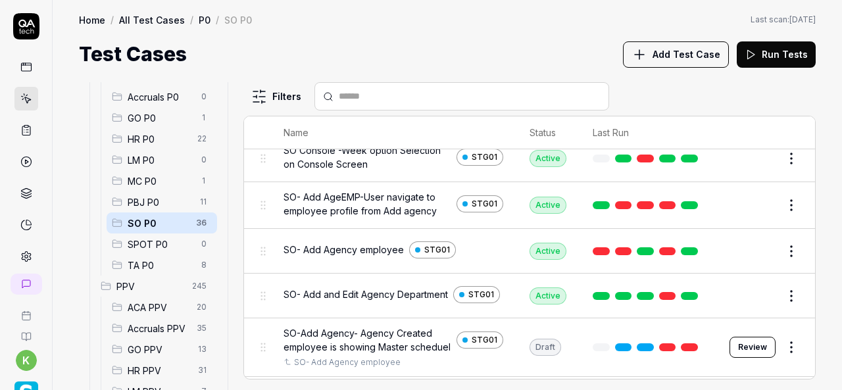
click at [554, 50] on div "Test Cases Add Test Case Run Tests" at bounding box center [447, 54] width 737 height 30
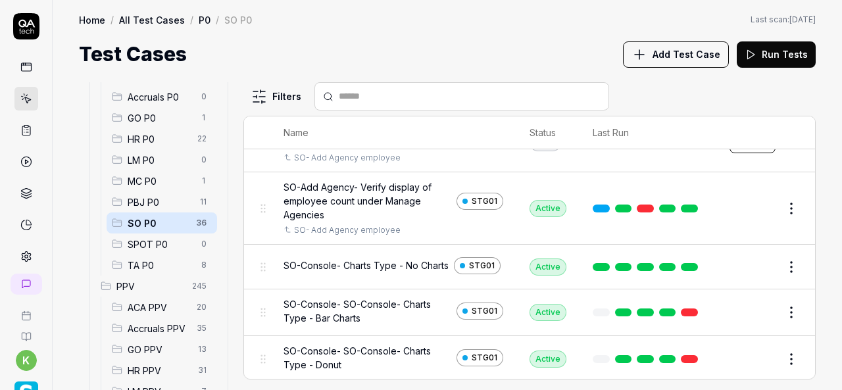
scroll to position [1067, 0]
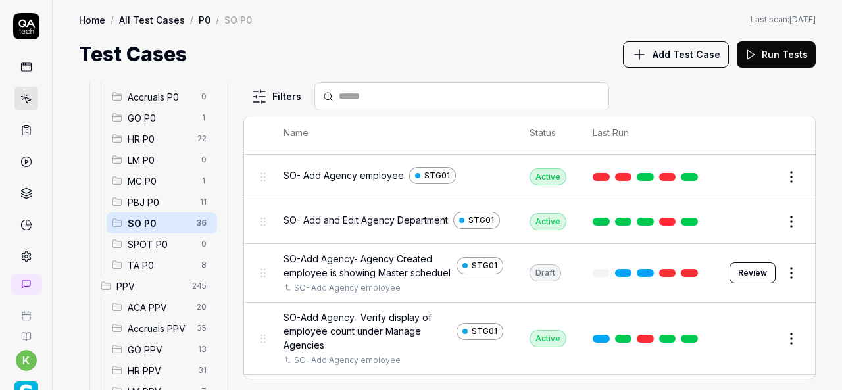
click at [705, 232] on td at bounding box center [647, 221] width 137 height 45
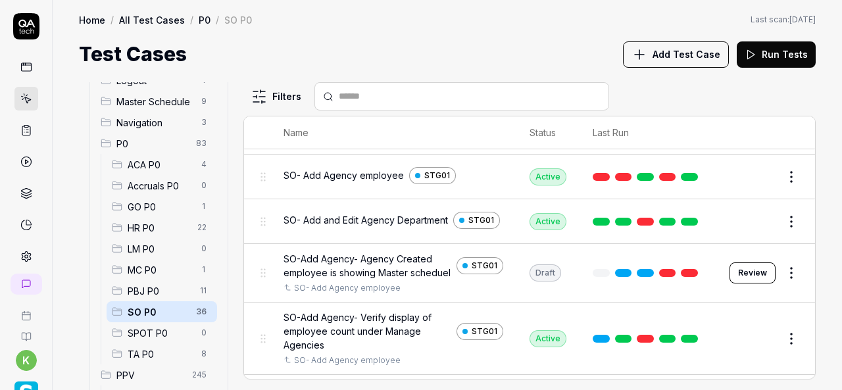
scroll to position [68, 0]
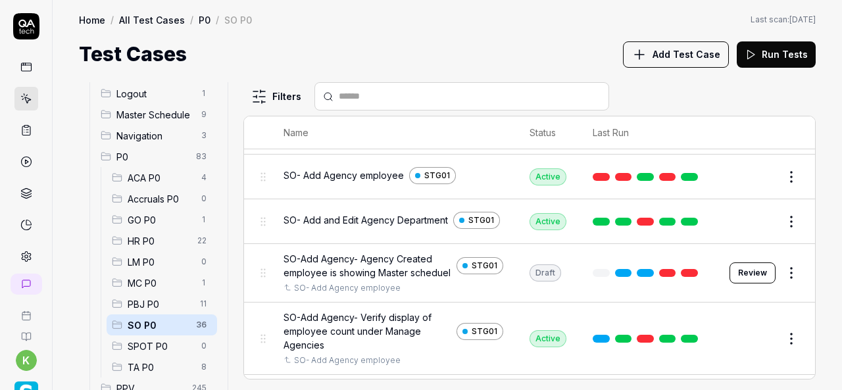
click at [470, 57] on div "Test Cases Add Test Case Run Tests" at bounding box center [447, 54] width 737 height 30
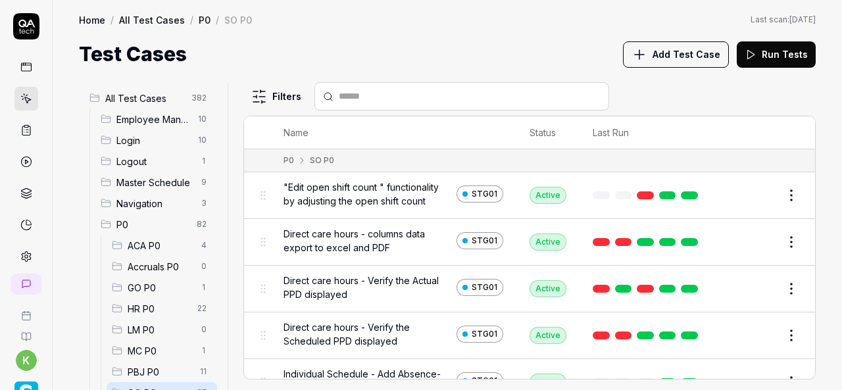
scroll to position [159, 0]
click at [368, 31] on div "Home / All Test Cases / P0 / SO P0 Home / All Test Cases / P0 / SO P0 Last scan…" at bounding box center [447, 34] width 789 height 69
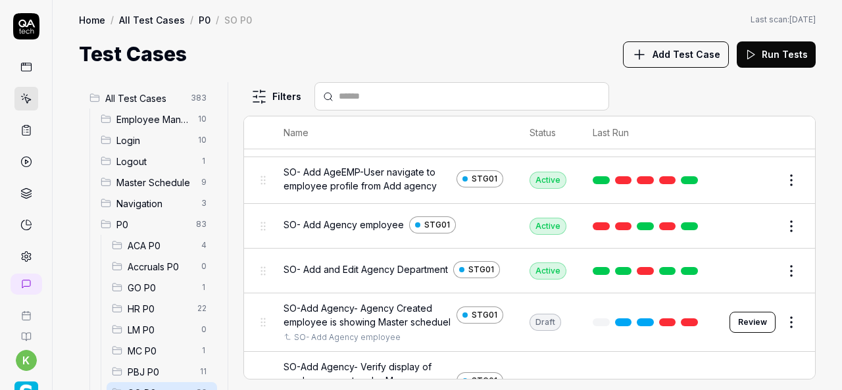
scroll to position [1027, 0]
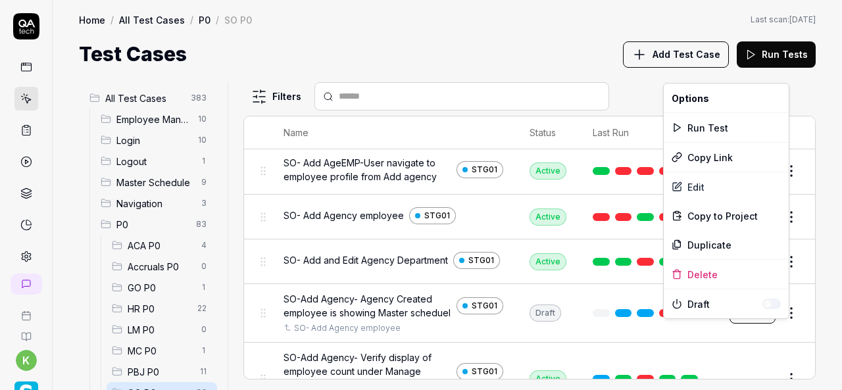
click at [787, 336] on html "k Home / All Test Cases / P0 / SO P0 Home / All Test Cases / P0 / SO P0 Last sc…" at bounding box center [421, 195] width 842 height 390
click at [710, 128] on div "Run Test" at bounding box center [726, 127] width 125 height 29
